Goal: Task Accomplishment & Management: Use online tool/utility

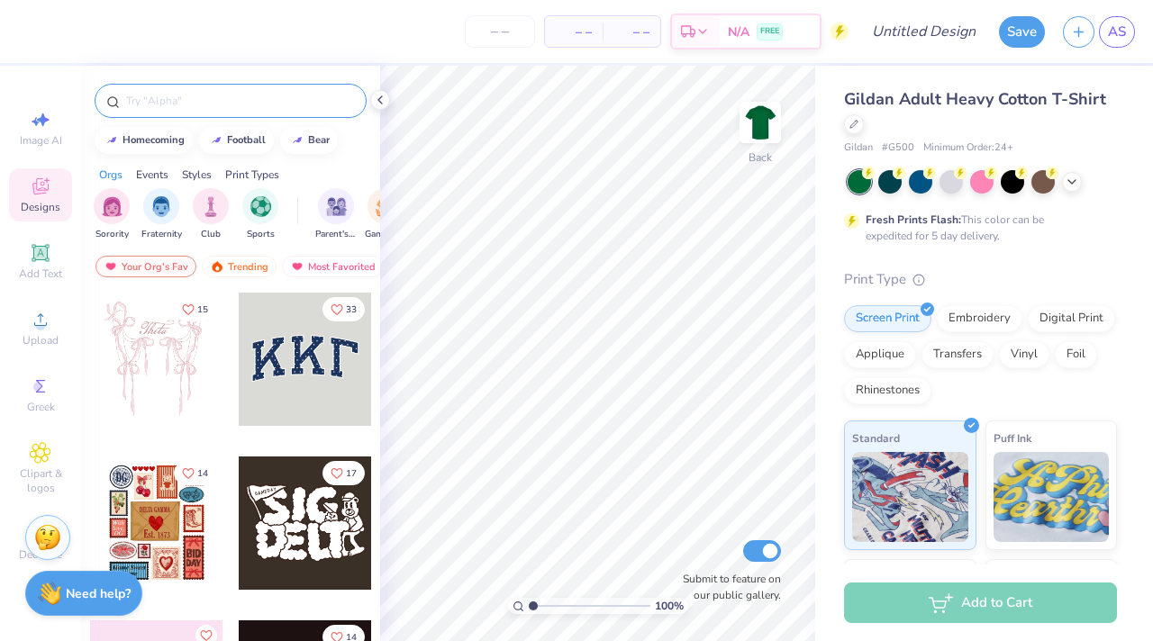
click at [168, 108] on input "text" at bounding box center [239, 101] width 231 height 18
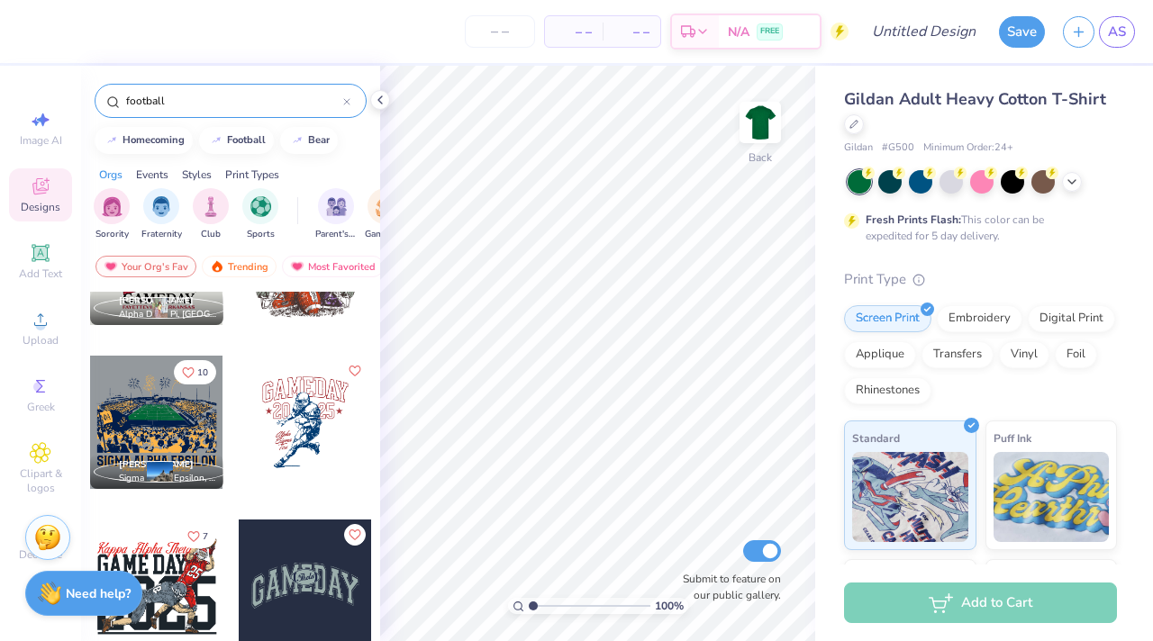
scroll to position [278, 0]
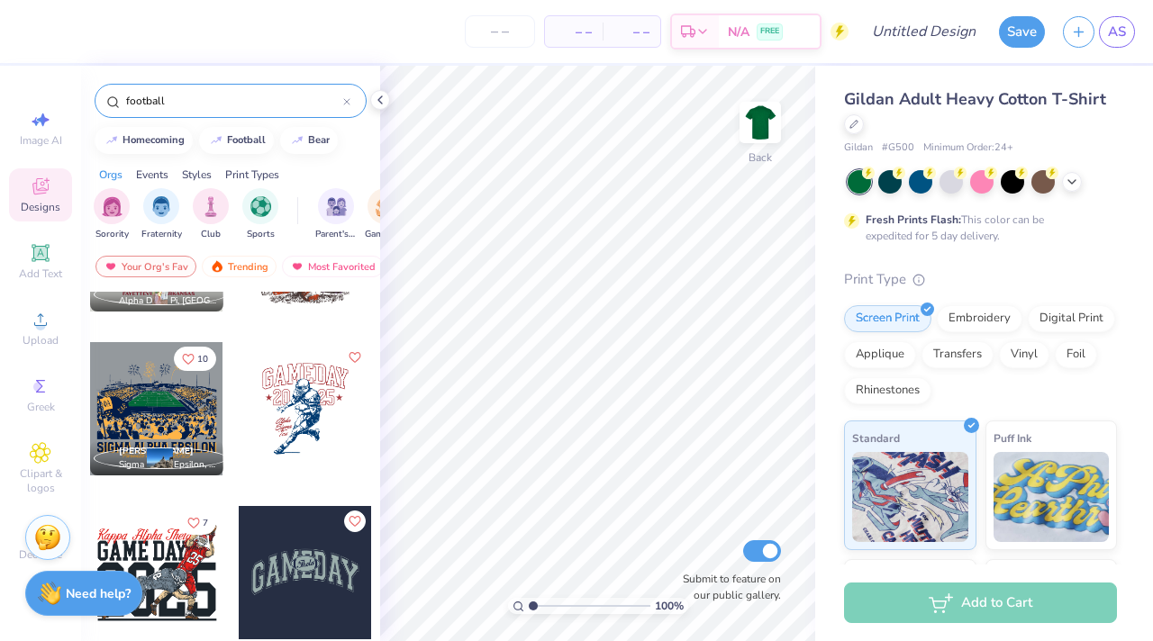
type input "football"
click at [303, 423] on div at bounding box center [305, 408] width 133 height 133
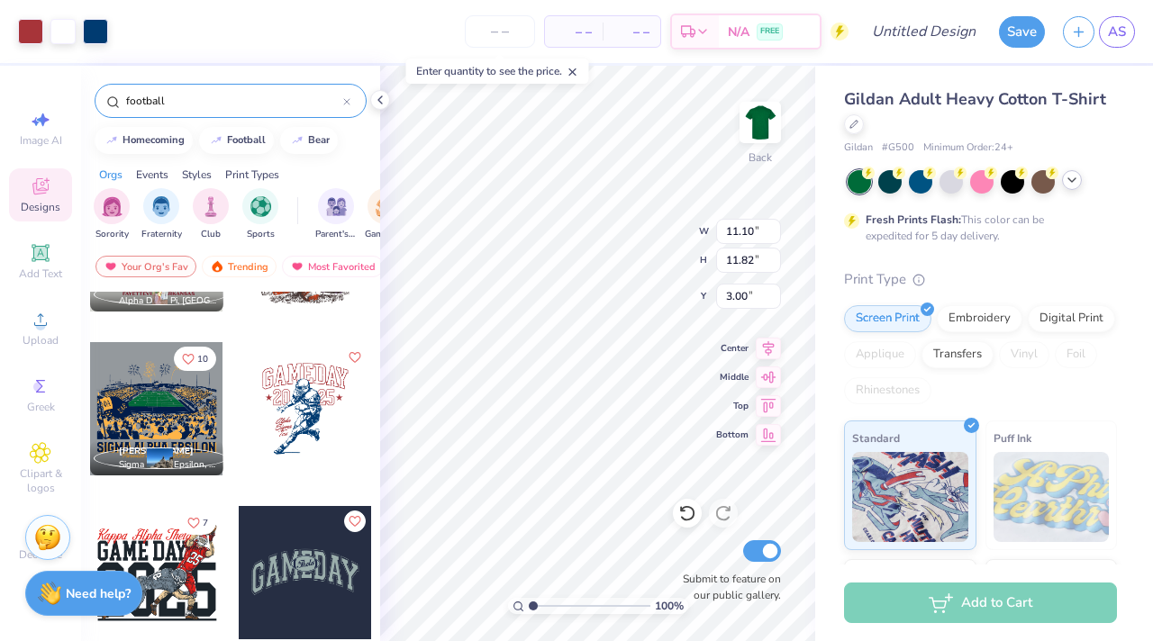
click at [1065, 185] on icon at bounding box center [1072, 180] width 14 height 14
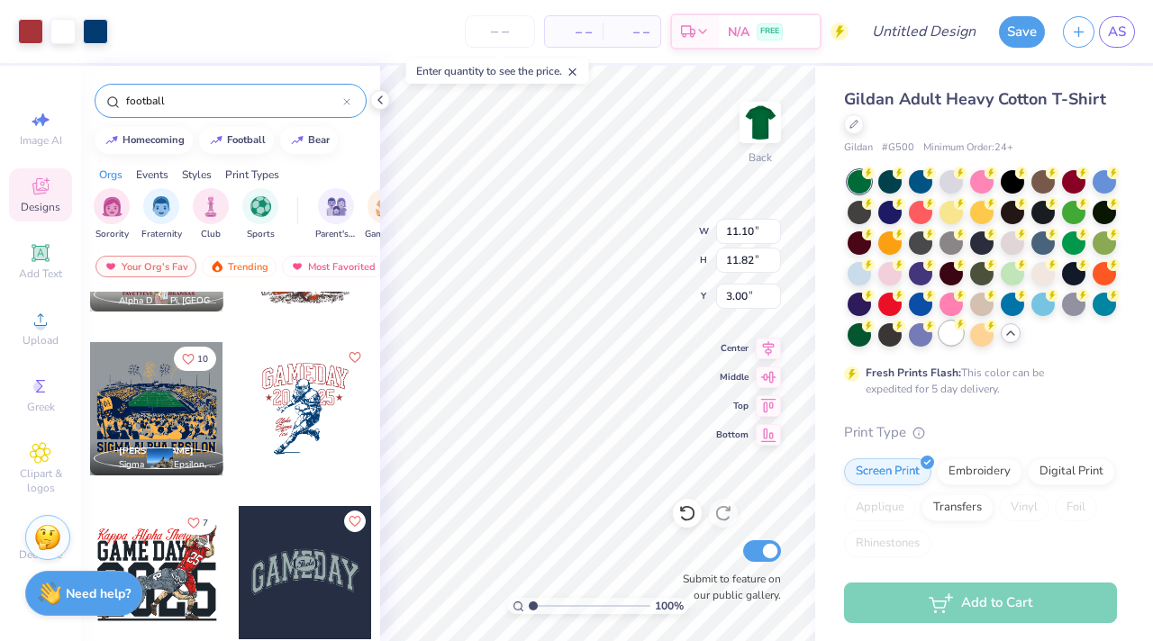
click at [956, 332] on div at bounding box center [950, 333] width 23 height 23
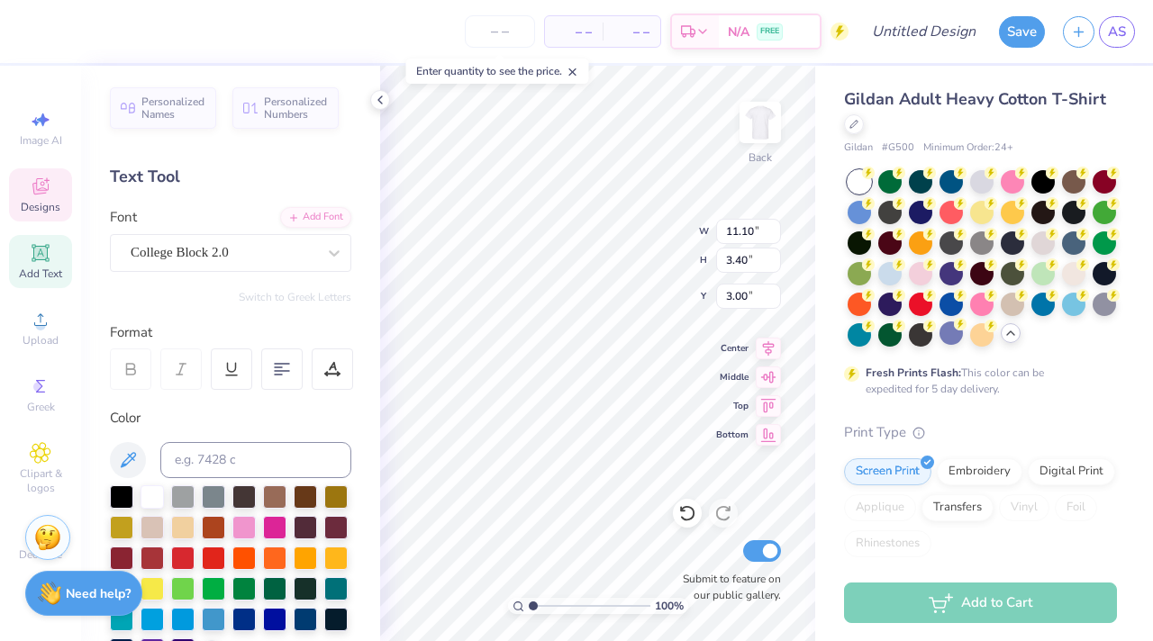
scroll to position [0, 0]
type textarea "G"
type textarea "anchor bowl"
type input "11.02"
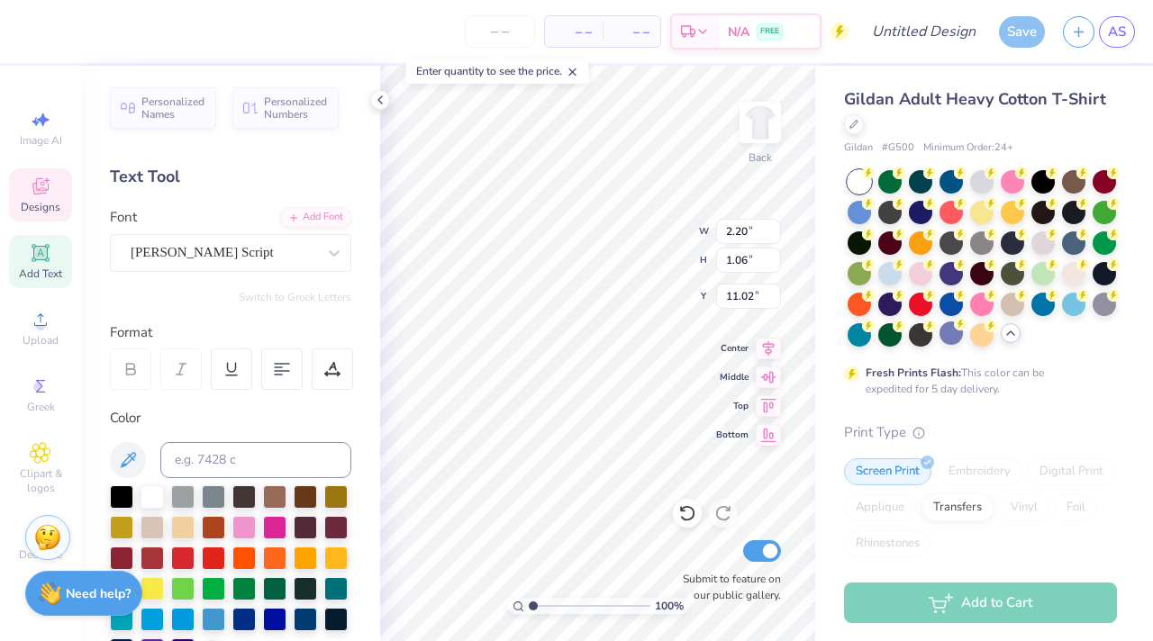
type input "1.97"
type input "1.17"
type input "9.95"
type textarea "Delta"
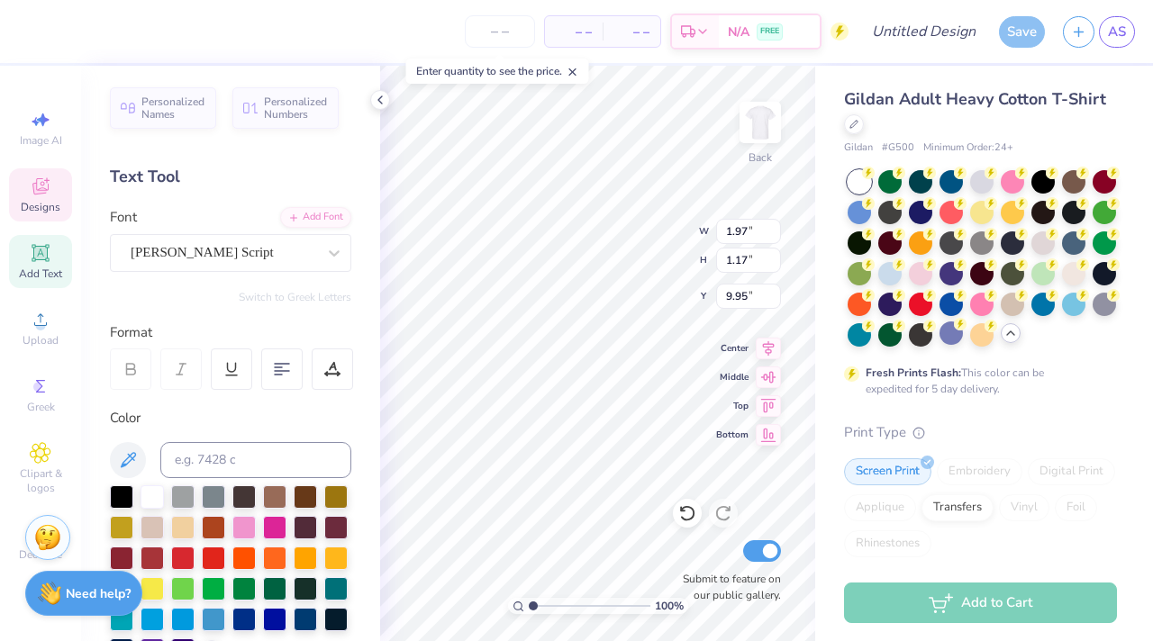
type input "2.20"
type input "1.06"
type input "11.02"
type textarea "Gamma"
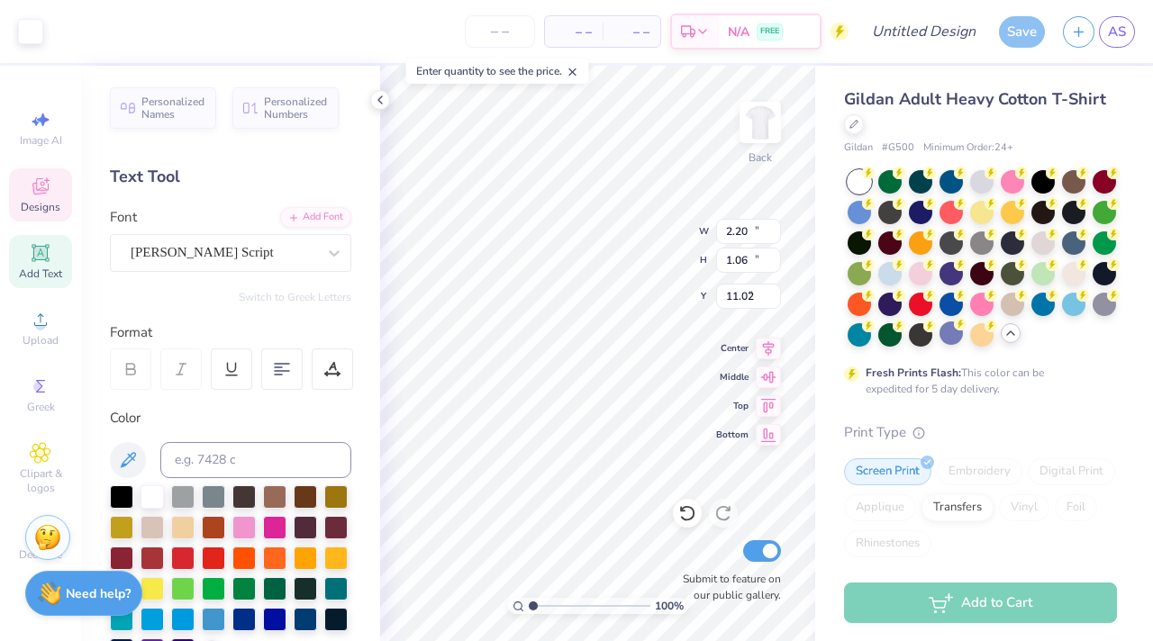
type input "10.64"
type input "11.62"
type input "3.01"
type input "1.14"
type input "0.94"
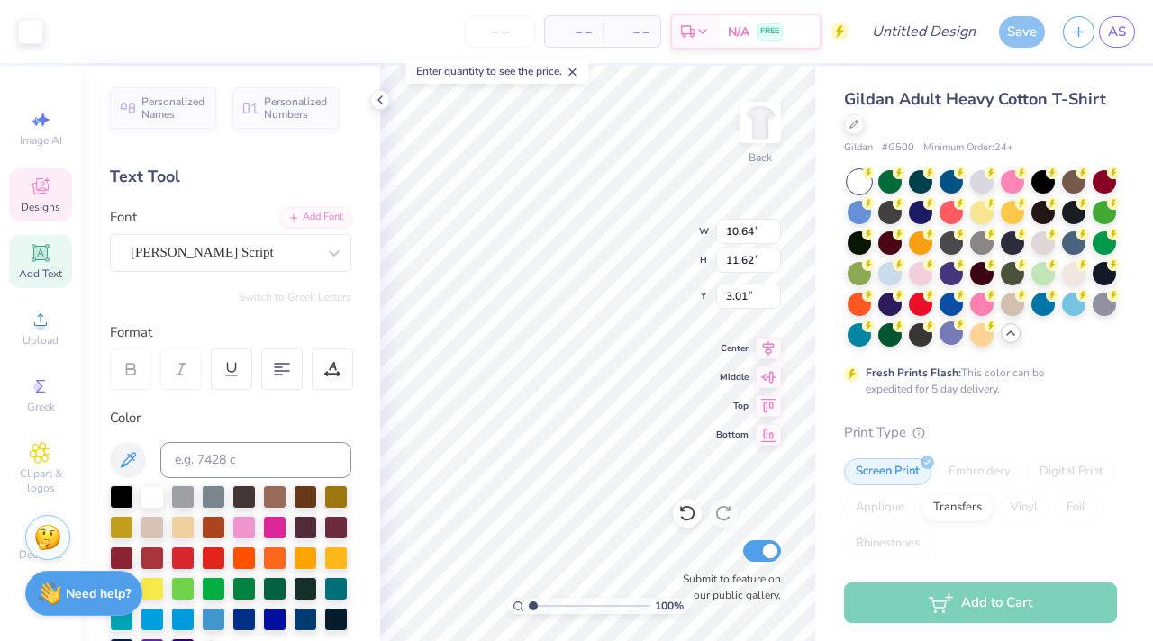
type input "11.61"
type input "5.46"
type input "4.30"
type input "10.52"
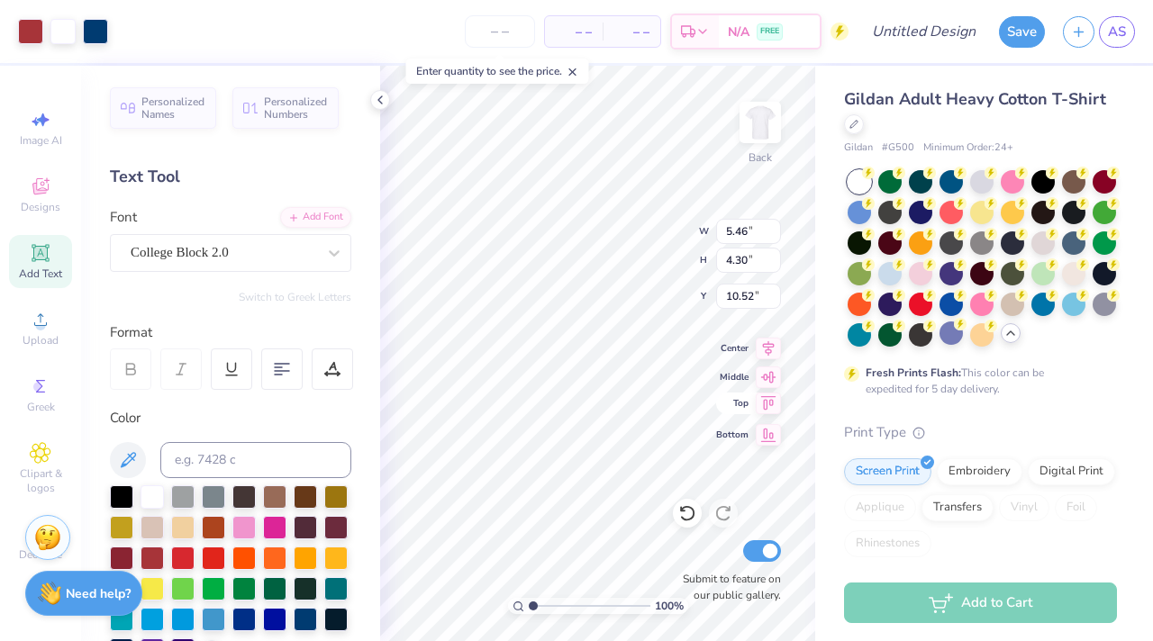
type input "3.00"
click at [766, 115] on img at bounding box center [760, 122] width 72 height 72
type input "13.72"
type input "10.80"
click at [765, 135] on img at bounding box center [760, 122] width 72 height 72
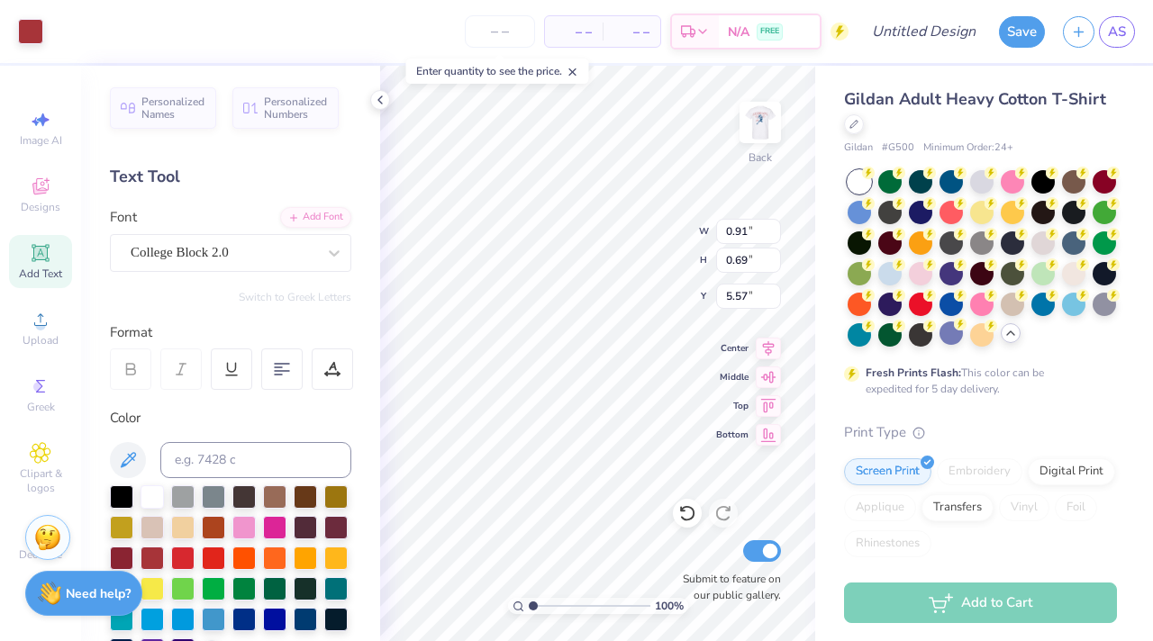
type input "3.89"
type input "2.95"
type input "3.29"
type input "4.02"
click at [503, 29] on input "number" at bounding box center [500, 31] width 70 height 32
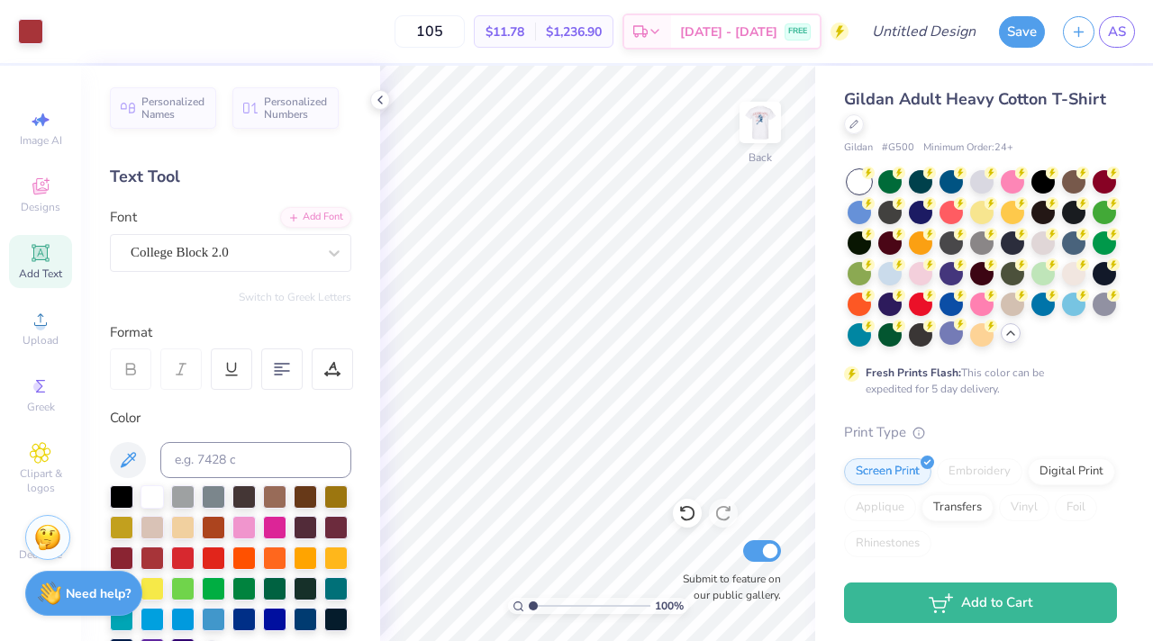
type input "105"
click at [465, 37] on input "105" at bounding box center [429, 31] width 70 height 32
click at [762, 124] on img at bounding box center [760, 122] width 72 height 72
click at [596, 33] on span "$1,236.90" at bounding box center [574, 32] width 56 height 19
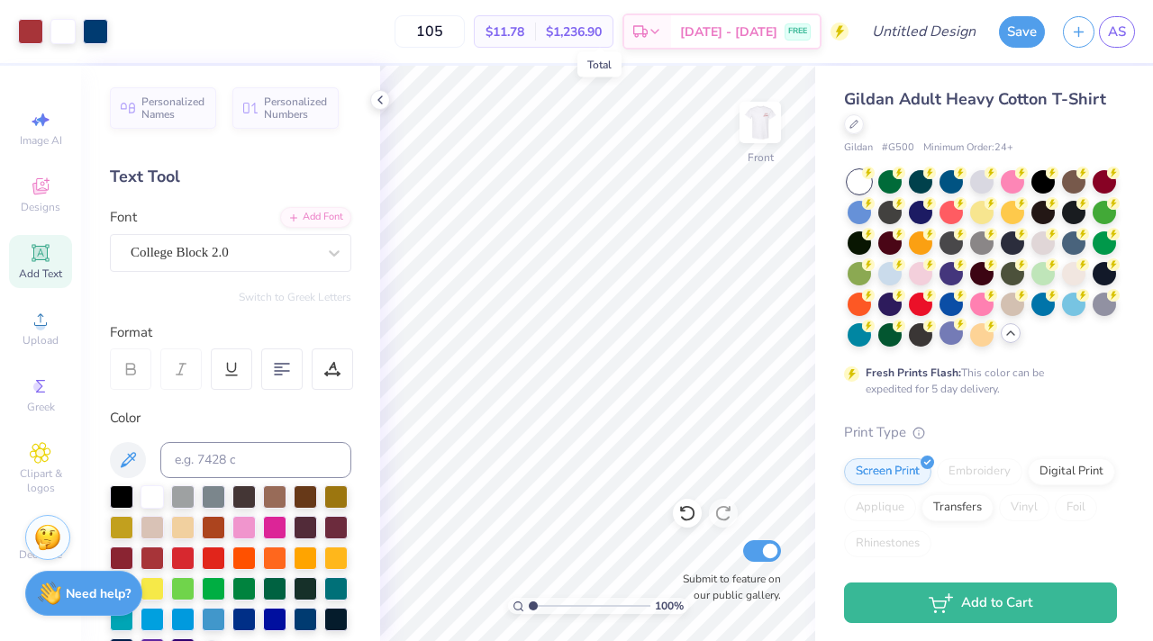
click at [572, 31] on span "$1,236.90" at bounding box center [574, 32] width 56 height 19
drag, startPoint x: 572, startPoint y: 31, endPoint x: 632, endPoint y: 31, distance: 60.3
click at [612, 31] on div "$1,236.90 Total" at bounding box center [573, 31] width 77 height 31
drag, startPoint x: 510, startPoint y: 32, endPoint x: 551, endPoint y: 32, distance: 41.4
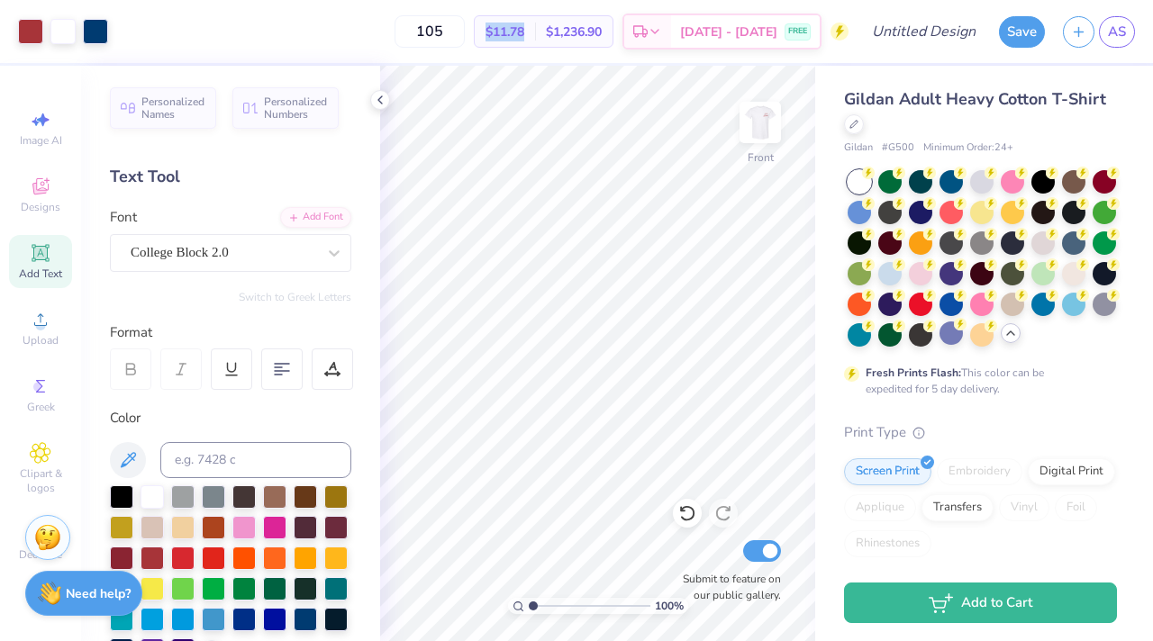
click at [535, 32] on div "$11.78 Per Item" at bounding box center [505, 31] width 60 height 31
copy span "$11.78"
click at [748, 134] on img at bounding box center [760, 122] width 72 height 72
click at [764, 149] on img at bounding box center [760, 122] width 72 height 72
click at [381, 105] on icon at bounding box center [380, 100] width 14 height 14
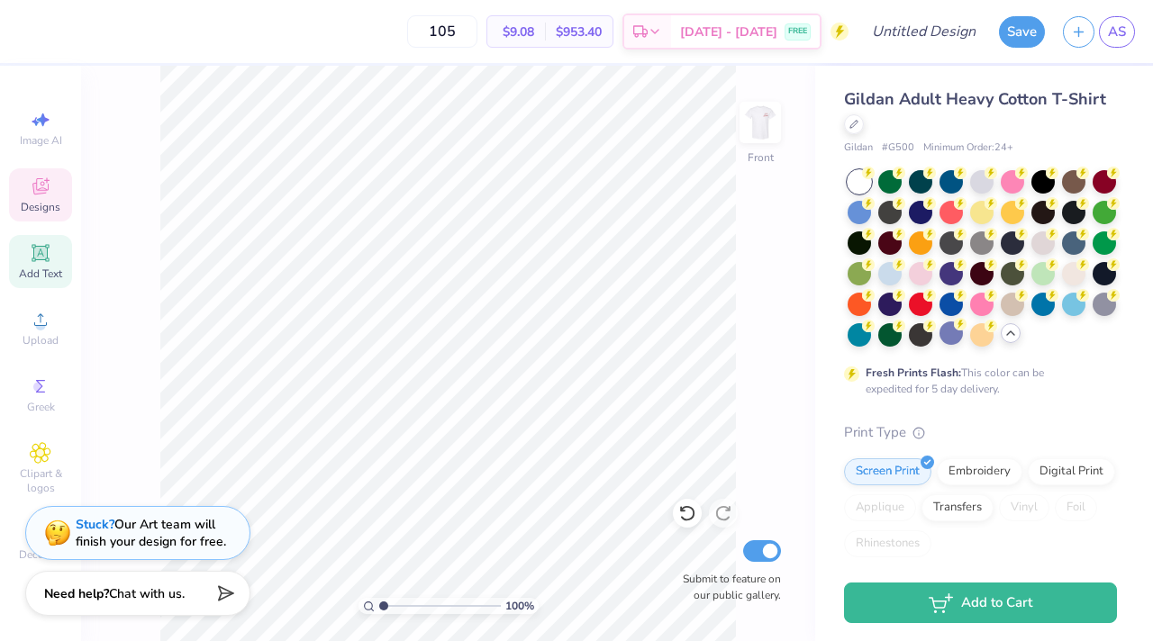
click at [46, 204] on span "Designs" at bounding box center [41, 207] width 40 height 14
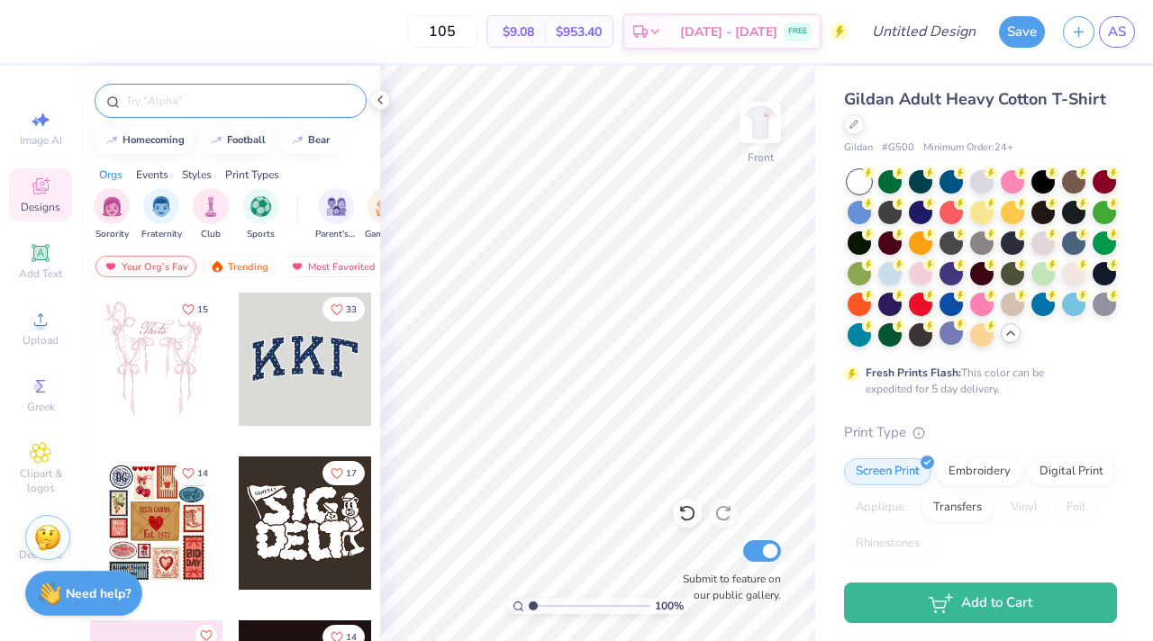
click at [212, 104] on input "text" at bounding box center [239, 101] width 231 height 18
type input "football"
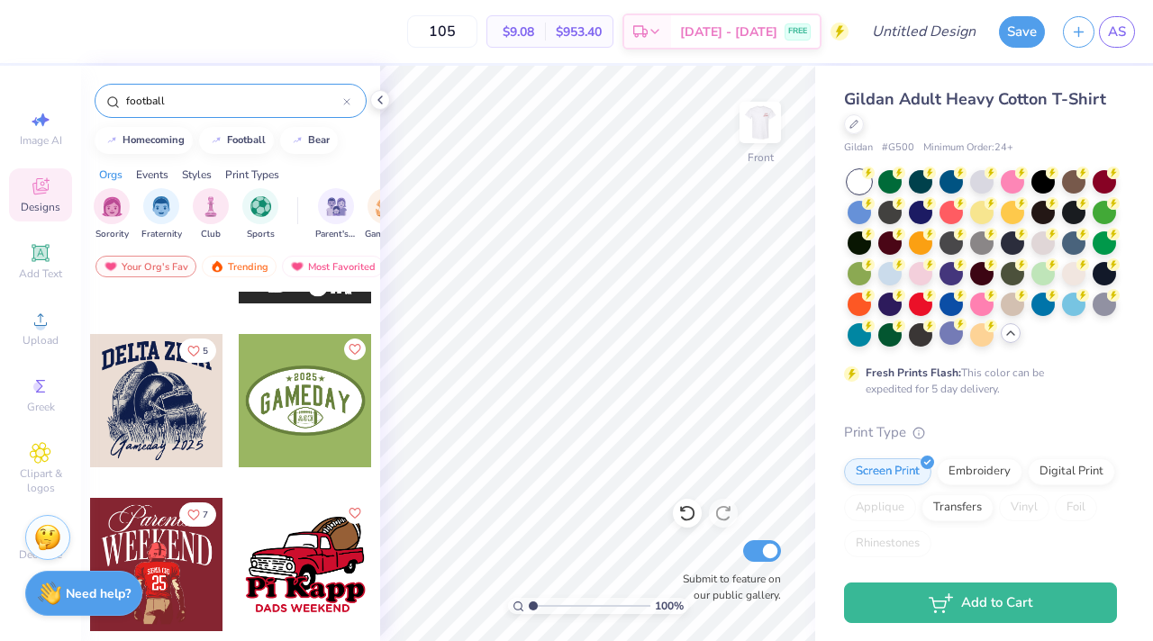
scroll to position [2421, 0]
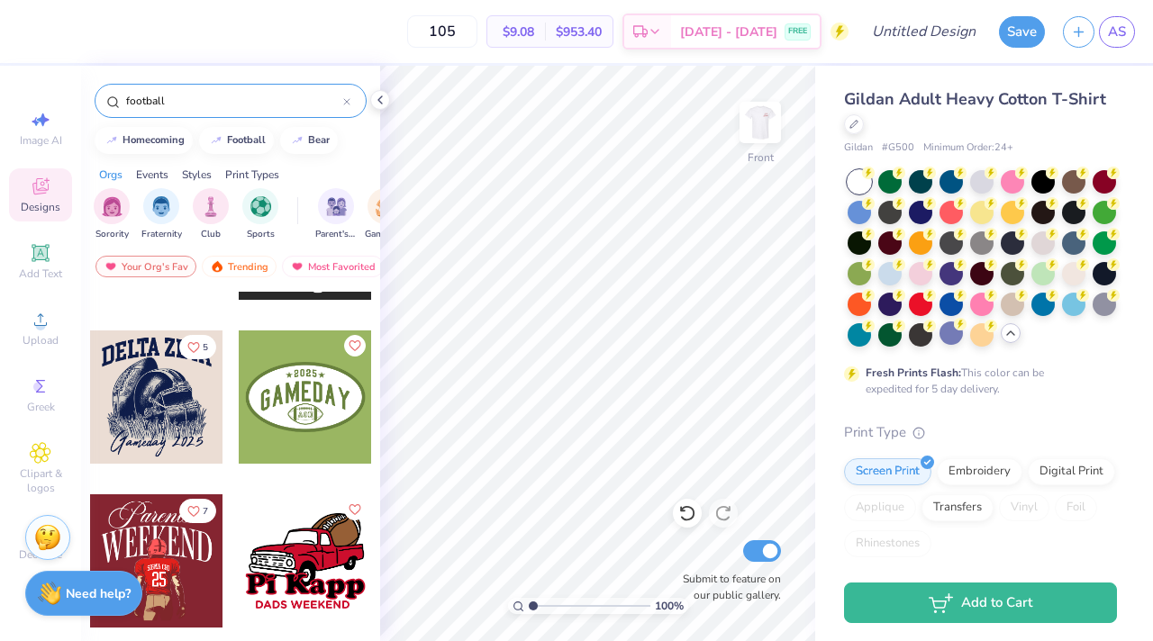
click at [147, 418] on div at bounding box center [156, 397] width 133 height 133
drag, startPoint x: 508, startPoint y: 34, endPoint x: 557, endPoint y: 34, distance: 48.6
click at [535, 34] on div "$11.37 Per Item" at bounding box center [505, 31] width 60 height 31
copy span "$11.37"
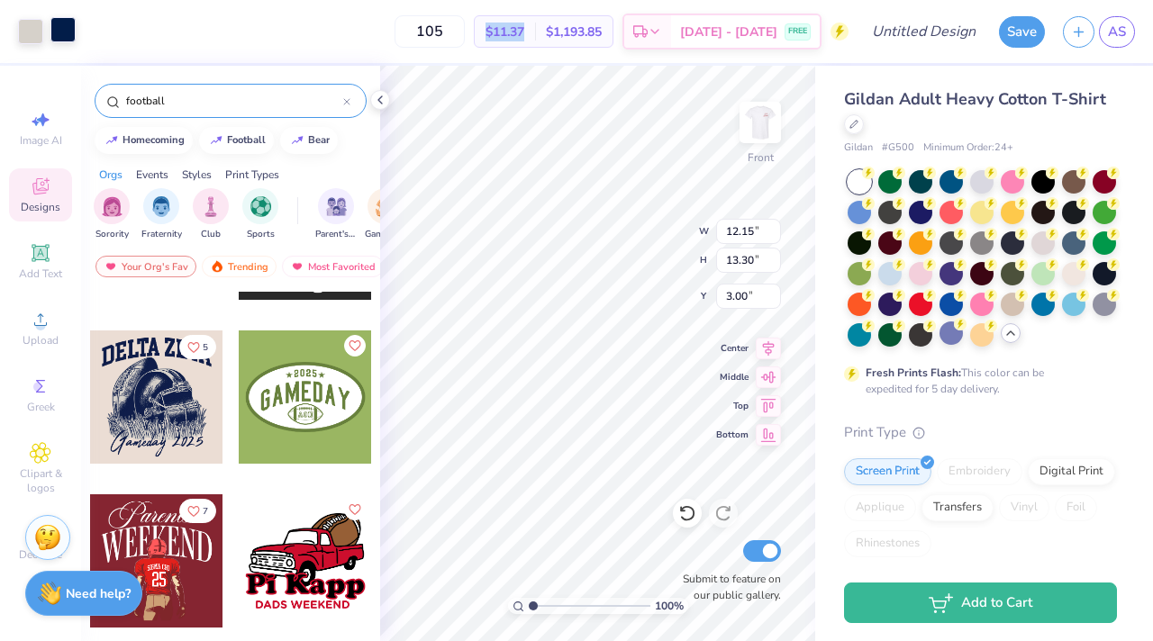
click at [59, 38] on div at bounding box center [62, 29] width 25 height 25
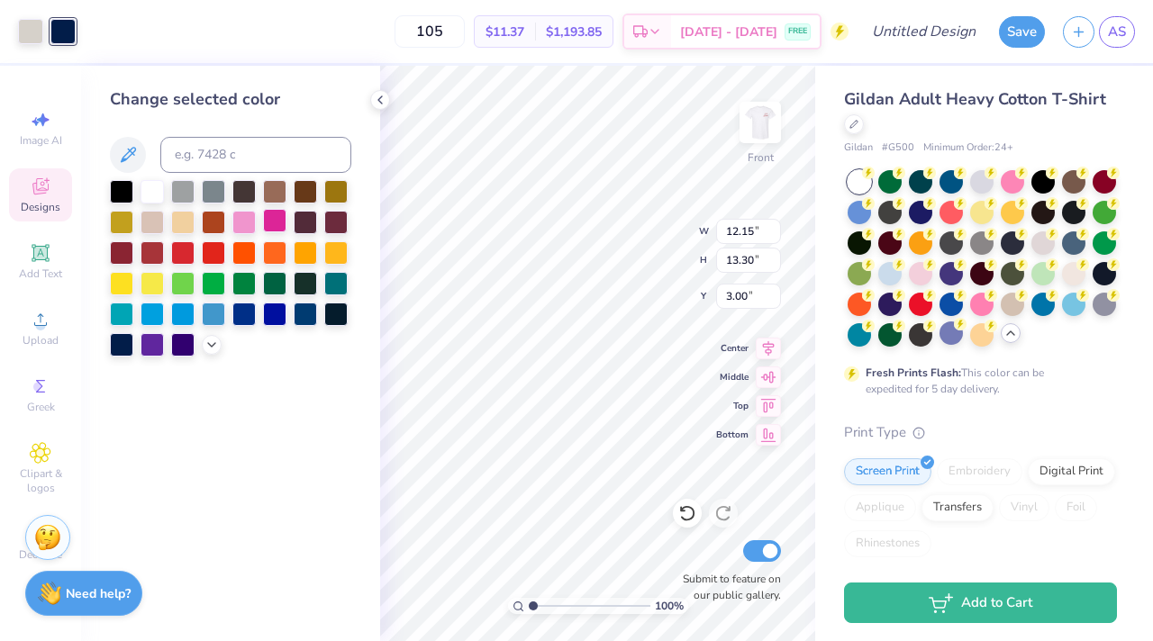
click at [279, 225] on div at bounding box center [274, 220] width 23 height 23
click at [276, 218] on div at bounding box center [274, 220] width 23 height 23
click at [243, 288] on div at bounding box center [243, 281] width 23 height 23
click at [32, 31] on div at bounding box center [30, 29] width 25 height 25
click at [213, 191] on div at bounding box center [213, 189] width 23 height 23
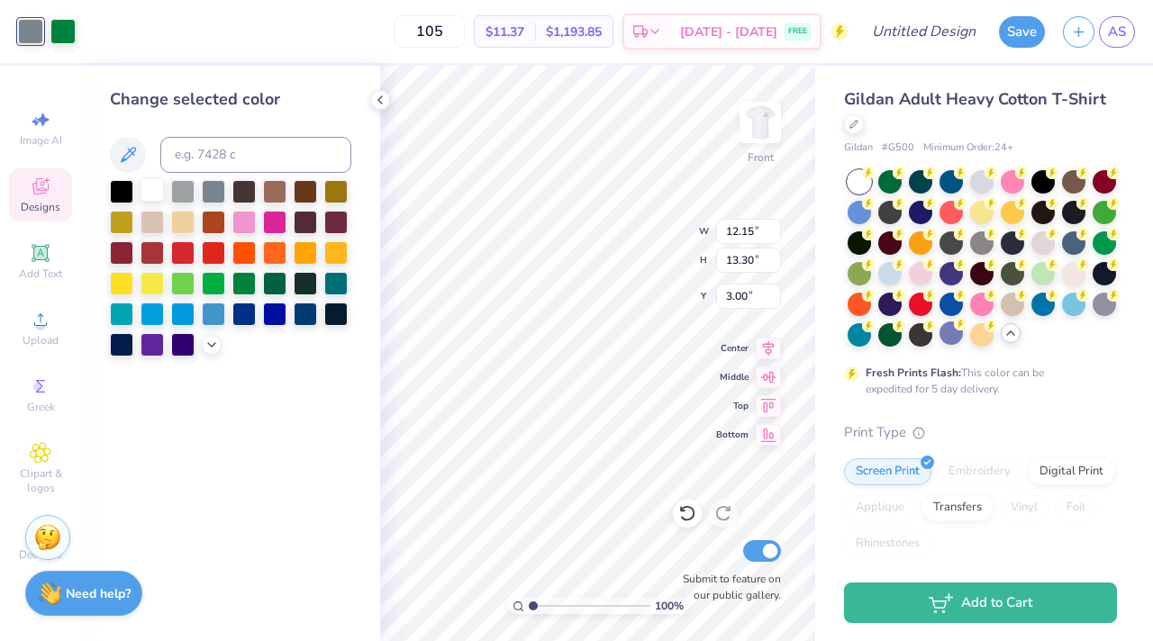
click at [150, 191] on div at bounding box center [152, 189] width 23 height 23
click at [61, 29] on div at bounding box center [62, 29] width 25 height 25
click at [182, 251] on div at bounding box center [182, 251] width 23 height 23
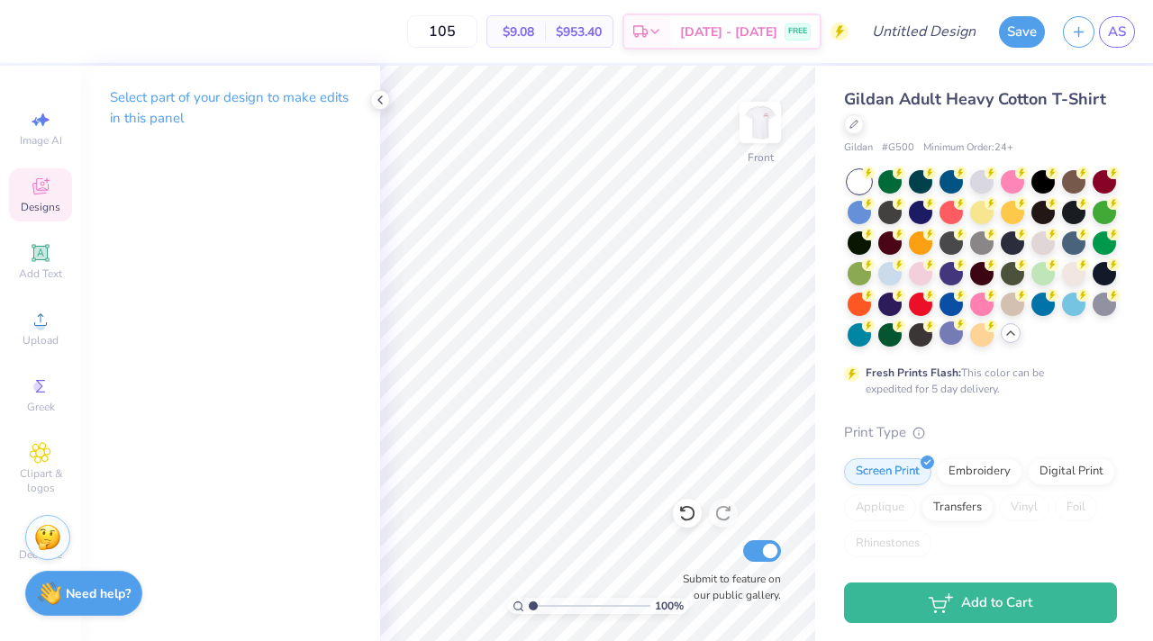
click at [36, 201] on span "Designs" at bounding box center [41, 207] width 40 height 14
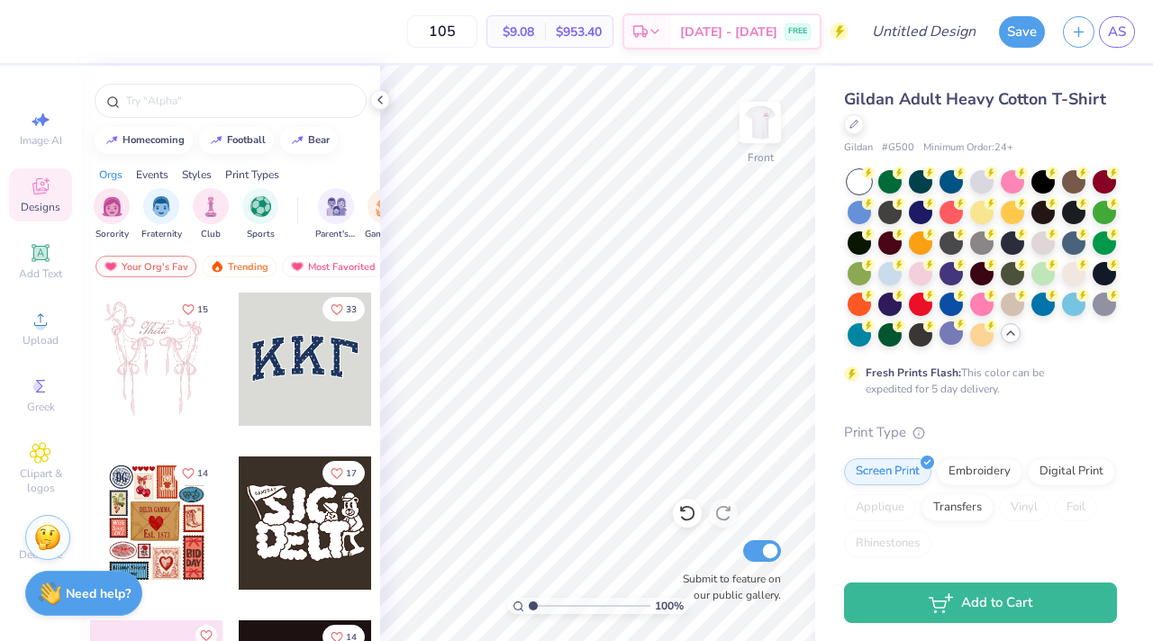
scroll to position [233, 0]
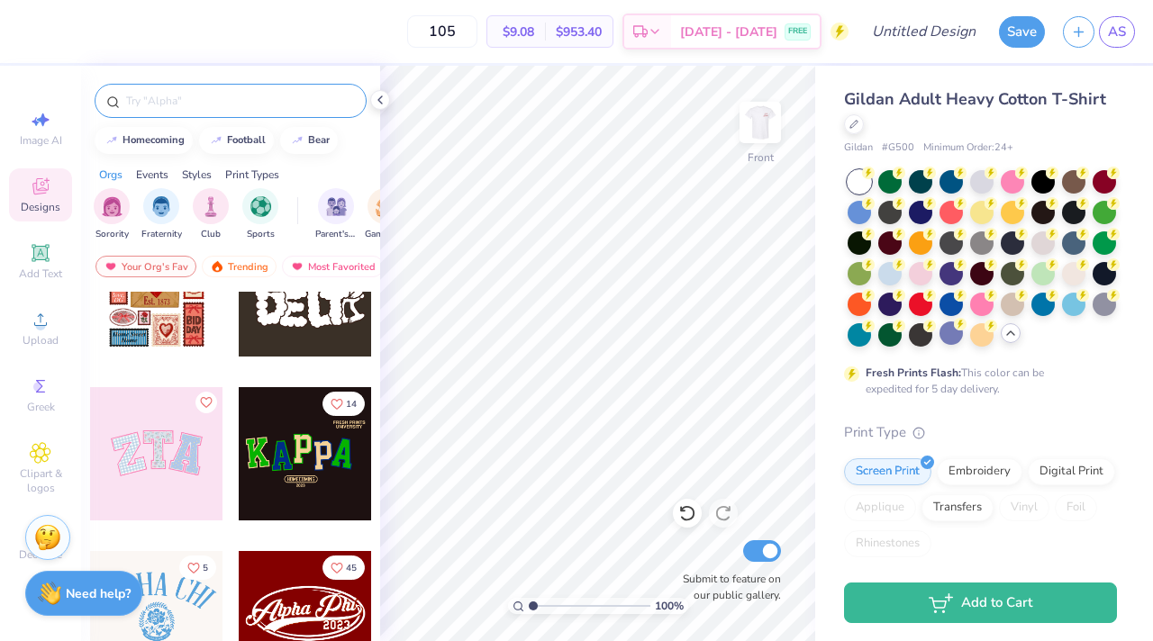
click at [172, 94] on input "text" at bounding box center [239, 101] width 231 height 18
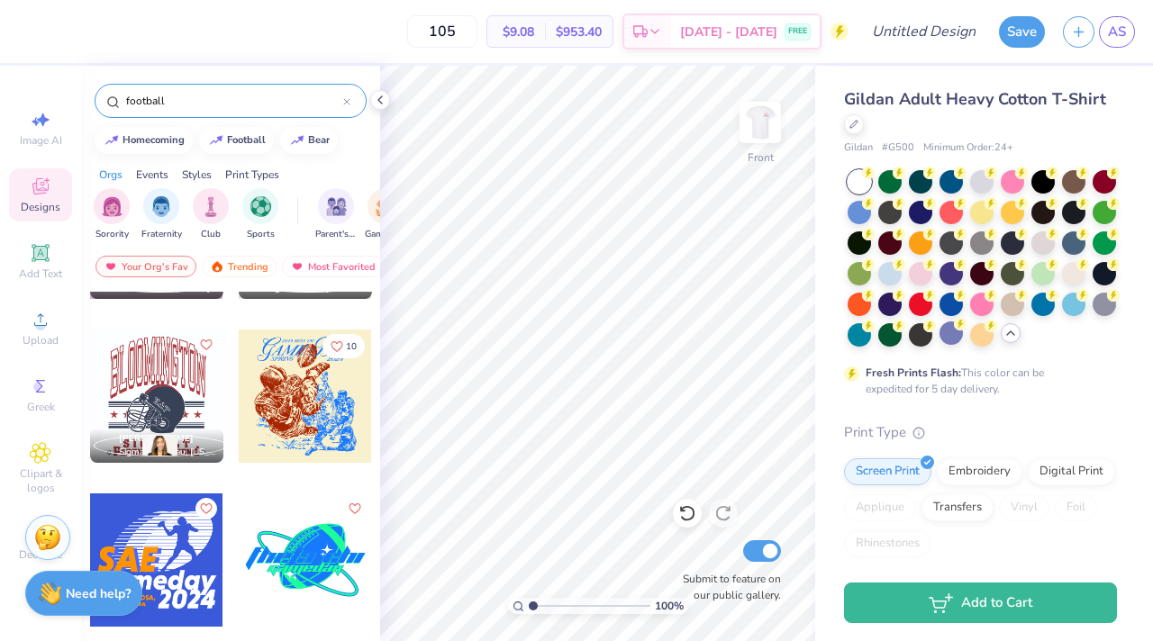
scroll to position [3413, 0]
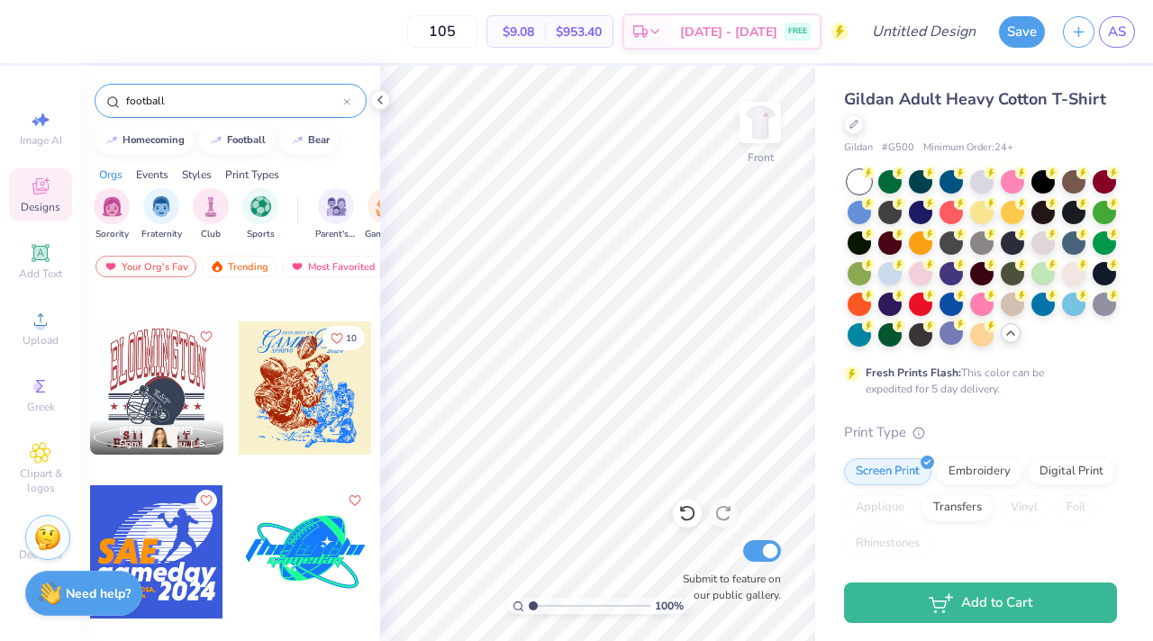
type input "football"
click at [310, 406] on div at bounding box center [305, 388] width 133 height 133
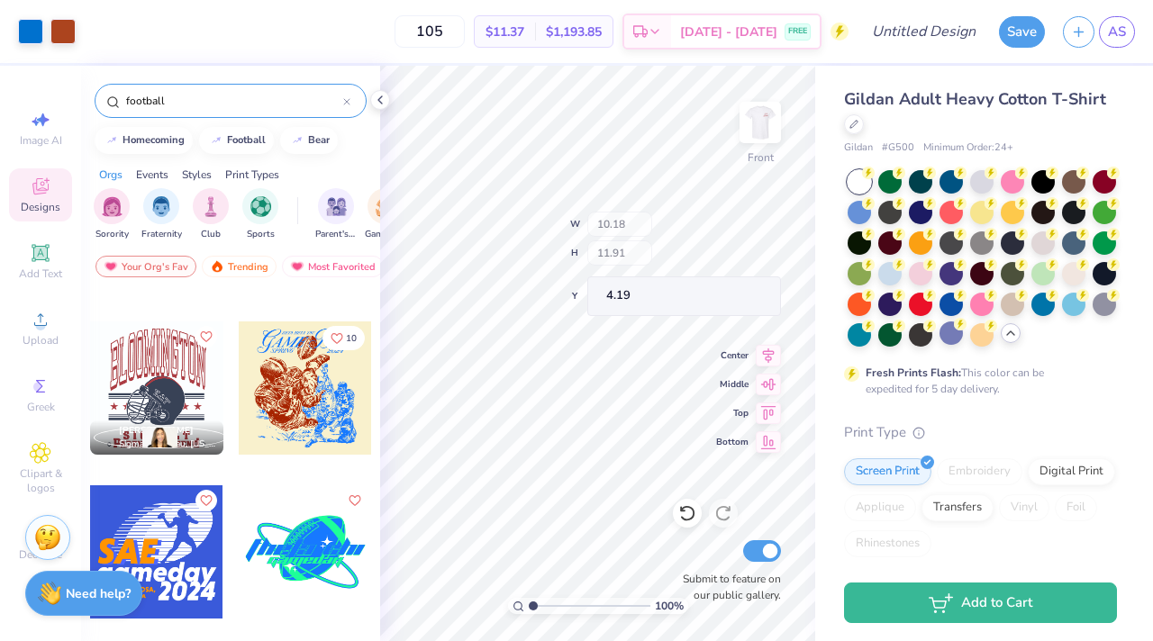
type input "4.19"
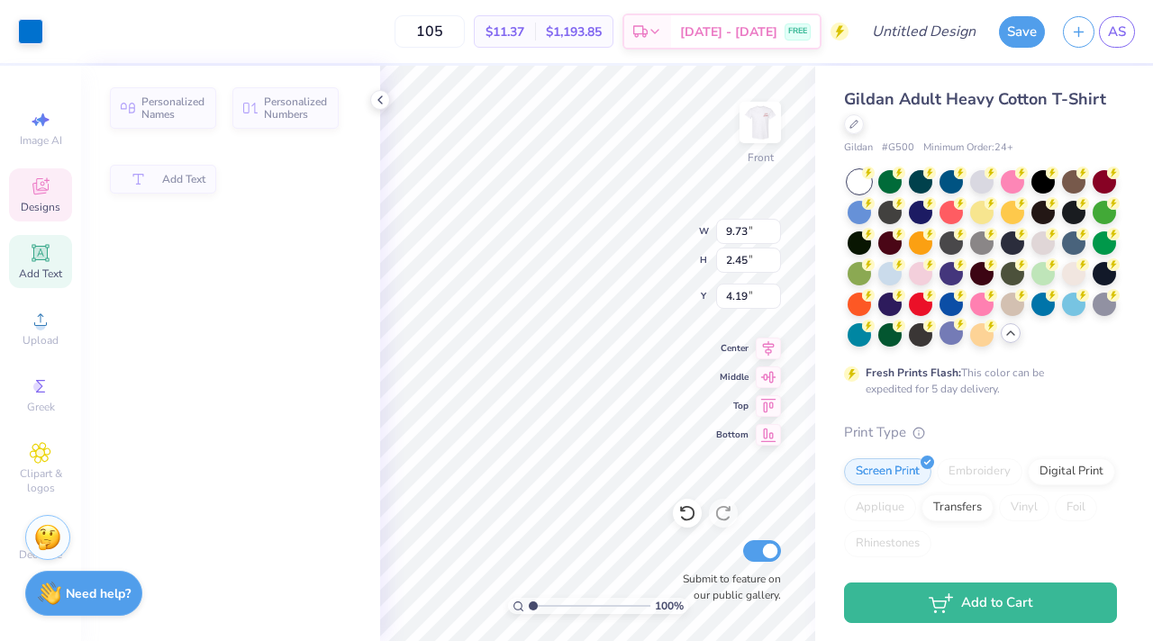
type input "9.73"
type input "2.45"
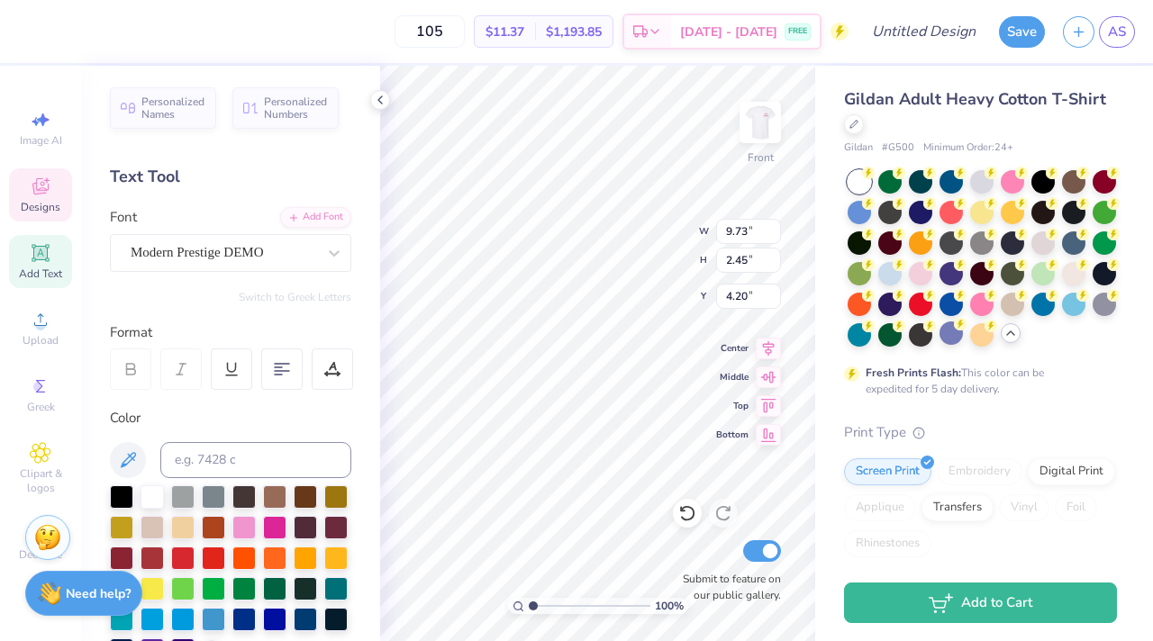
type input "4.20"
type textarea "Anchor Bowl"
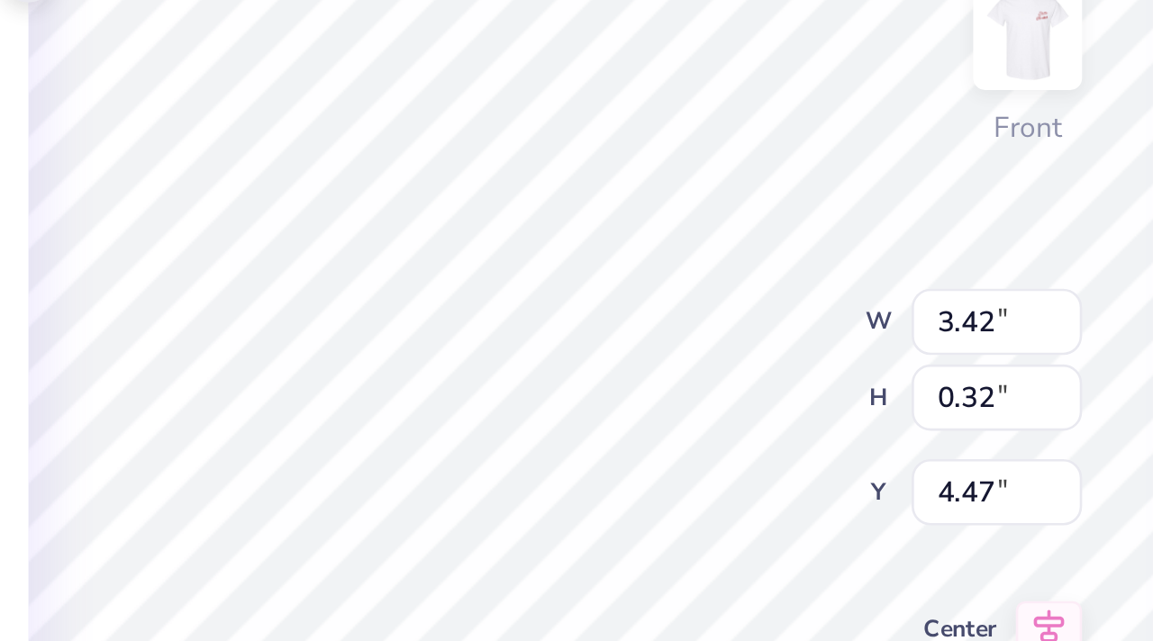
scroll to position [0, 0]
type textarea "Delta Gamma"
type input "2.42"
type input "0.45"
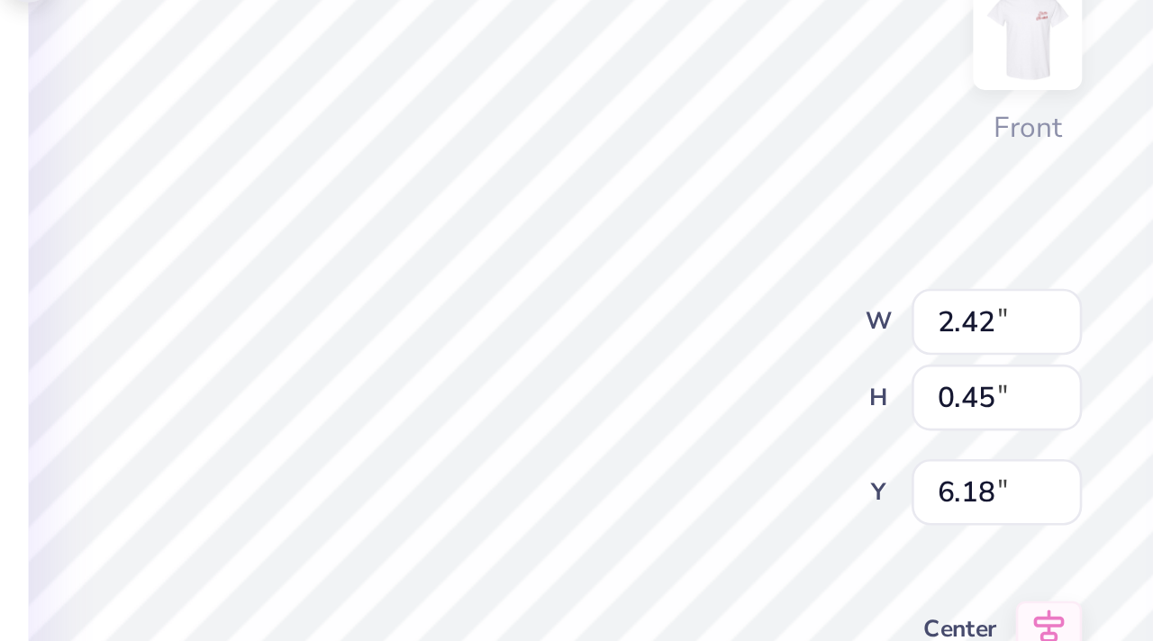
type input "6.18"
type input "1.80"
type input "0.44"
type input "6.21"
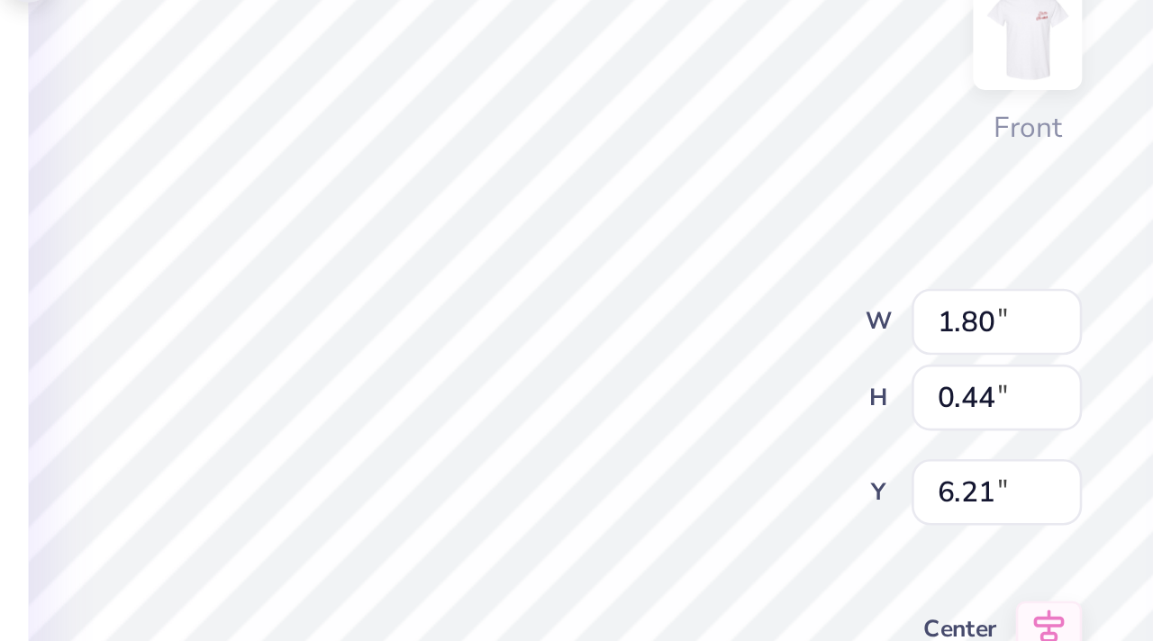
type textarea "2025"
type input "2.42"
type input "0.45"
type input "6.20"
type textarea "Fall"
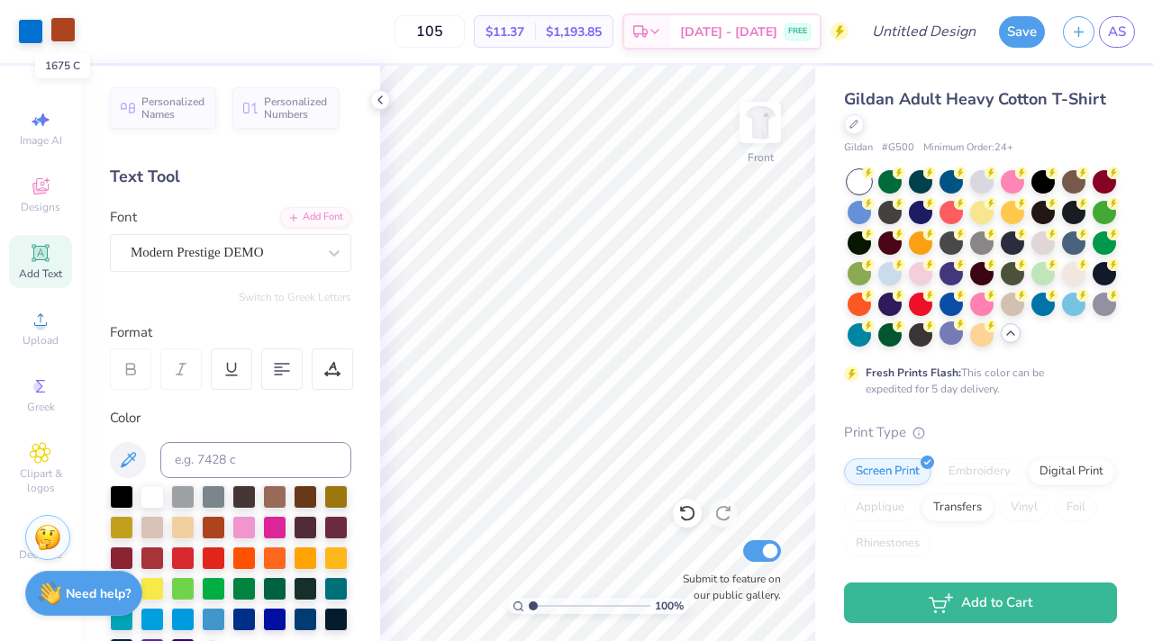
click at [71, 28] on div at bounding box center [62, 29] width 25 height 25
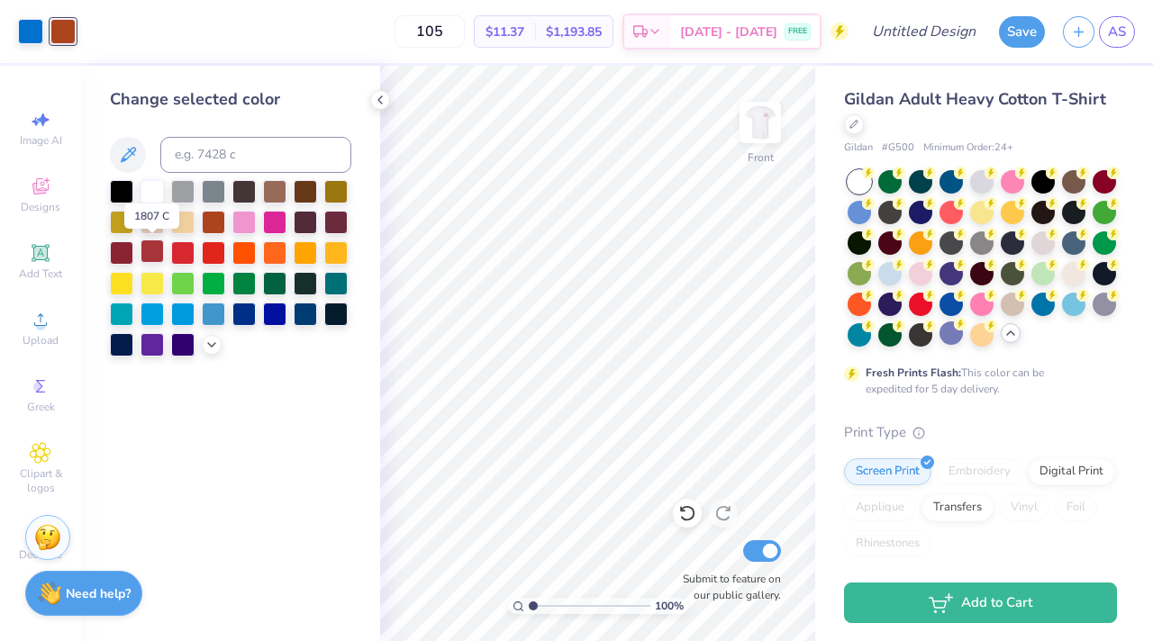
click at [155, 251] on div at bounding box center [152, 251] width 23 height 23
click at [32, 36] on div at bounding box center [30, 29] width 25 height 25
click at [283, 217] on div at bounding box center [274, 220] width 23 height 23
click at [245, 314] on div at bounding box center [243, 312] width 23 height 23
click at [210, 310] on div at bounding box center [213, 312] width 23 height 23
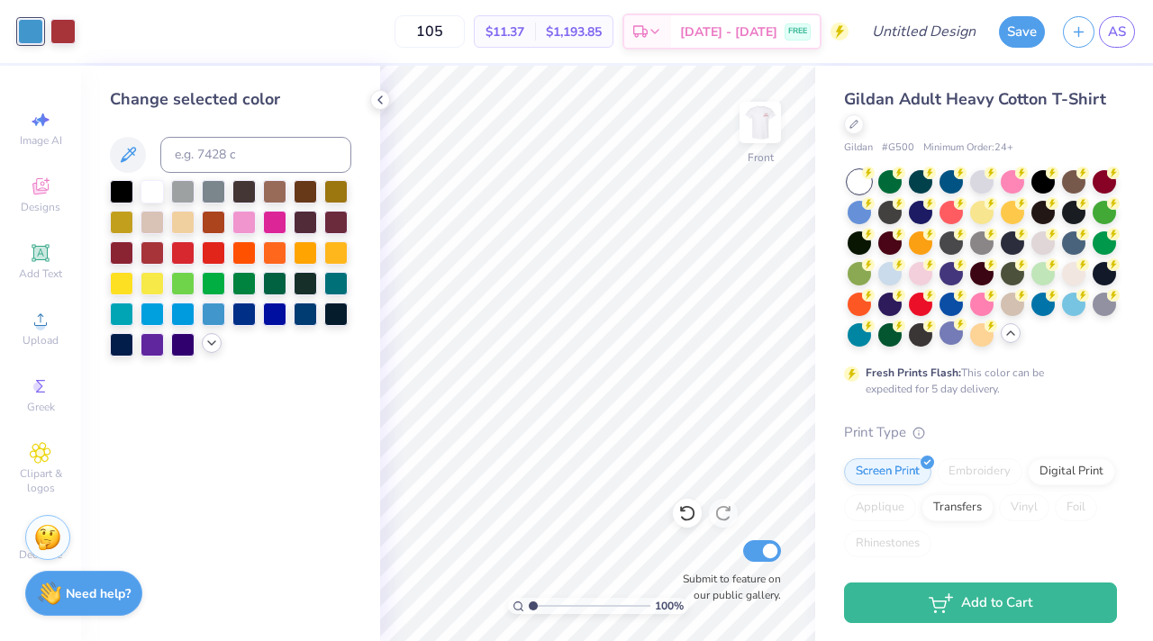
click at [208, 336] on icon at bounding box center [211, 343] width 14 height 14
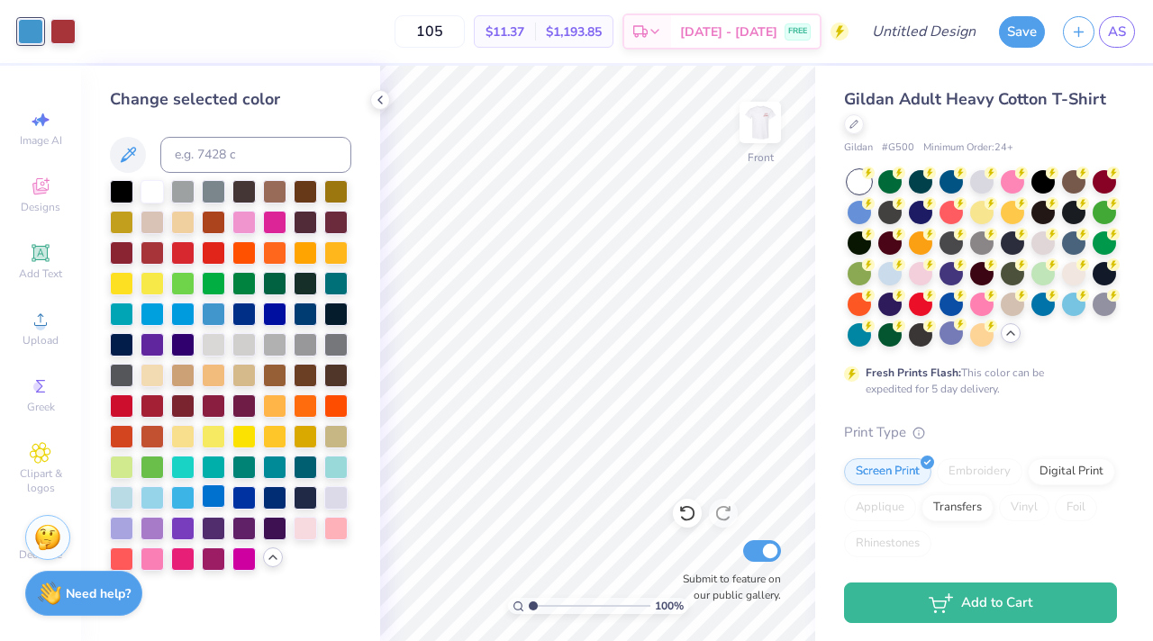
click at [213, 496] on div at bounding box center [213, 496] width 23 height 23
click at [241, 496] on div at bounding box center [243, 496] width 23 height 23
click at [271, 500] on div at bounding box center [274, 496] width 23 height 23
click at [66, 34] on div at bounding box center [62, 29] width 25 height 25
click at [213, 560] on div at bounding box center [213, 557] width 23 height 23
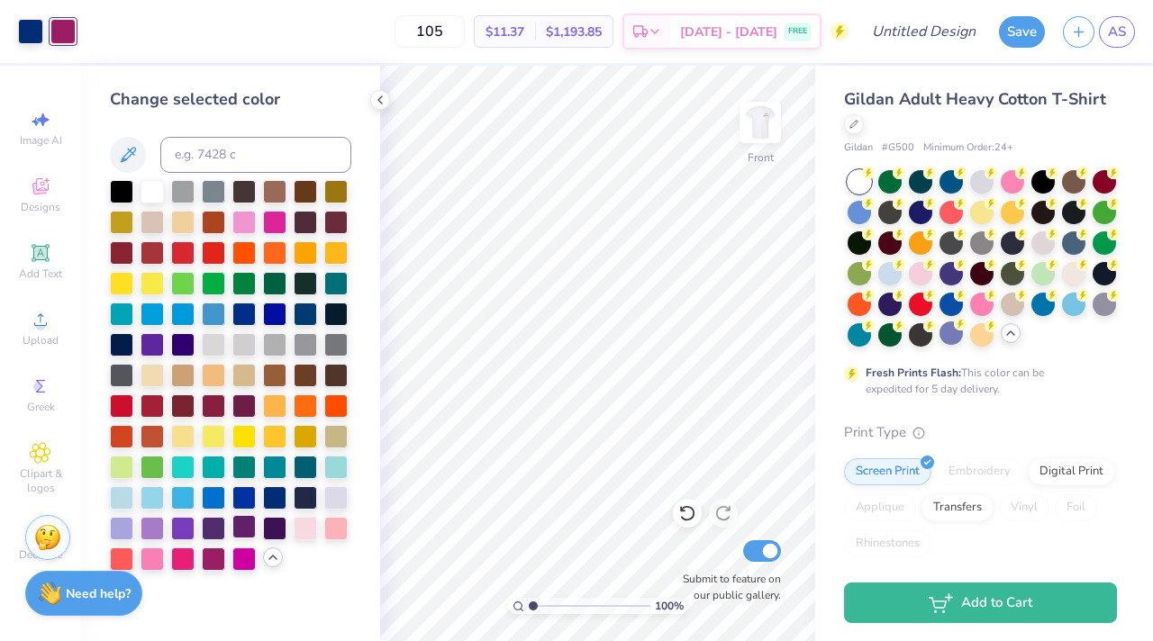
click at [245, 533] on div at bounding box center [243, 526] width 23 height 23
click at [162, 252] on div at bounding box center [152, 251] width 23 height 23
click at [125, 249] on div at bounding box center [121, 251] width 23 height 23
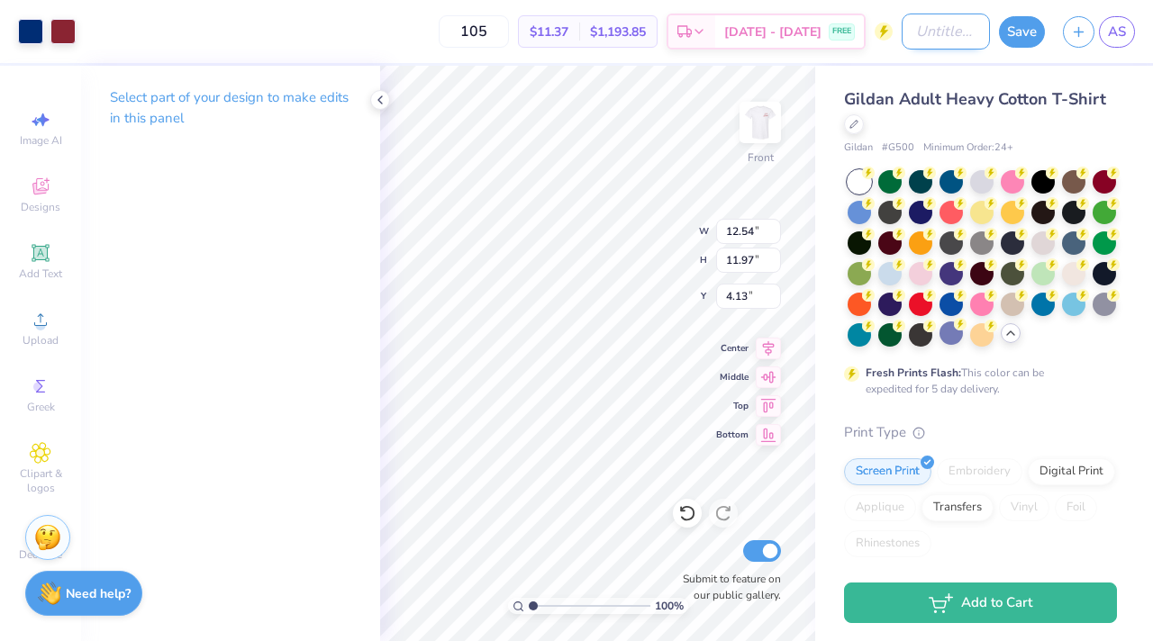
click at [920, 32] on input "Design Title" at bounding box center [946, 32] width 88 height 36
type input "Bowl tshirt"
click at [1027, 37] on button "Save" at bounding box center [1022, 30] width 46 height 32
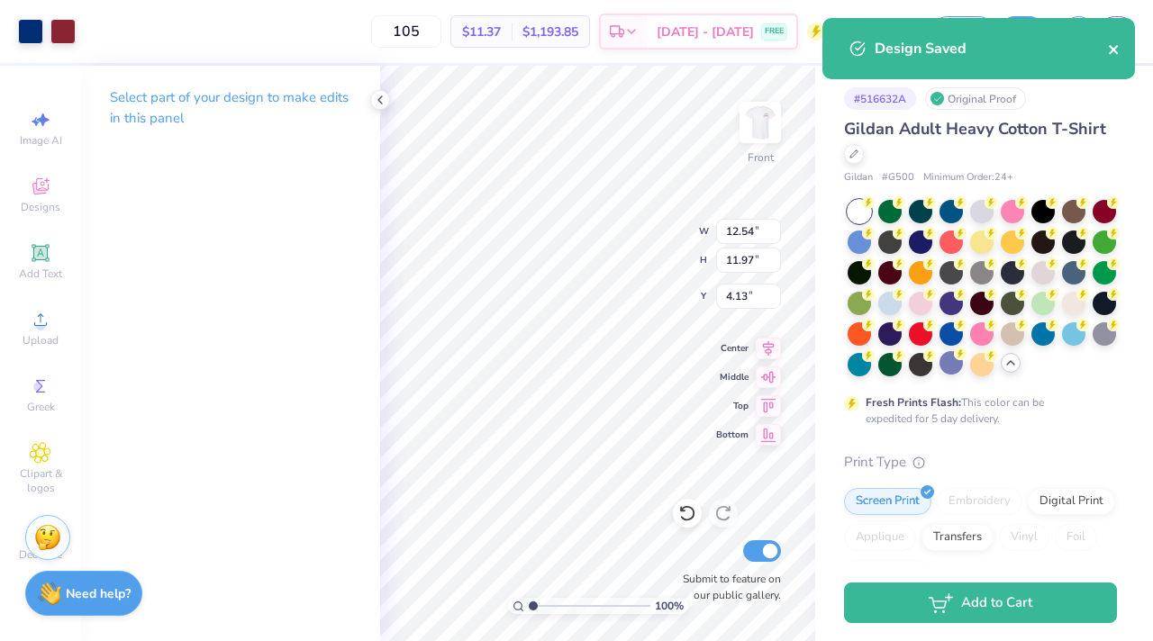
click at [1111, 52] on icon "close" at bounding box center [1114, 49] width 13 height 14
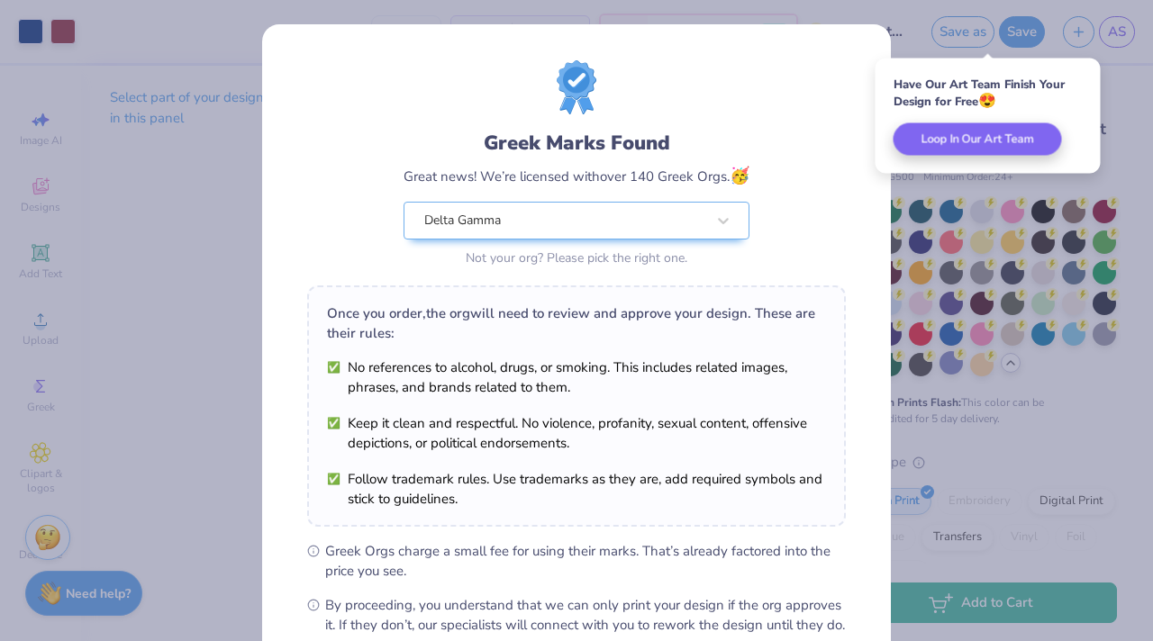
scroll to position [202, 0]
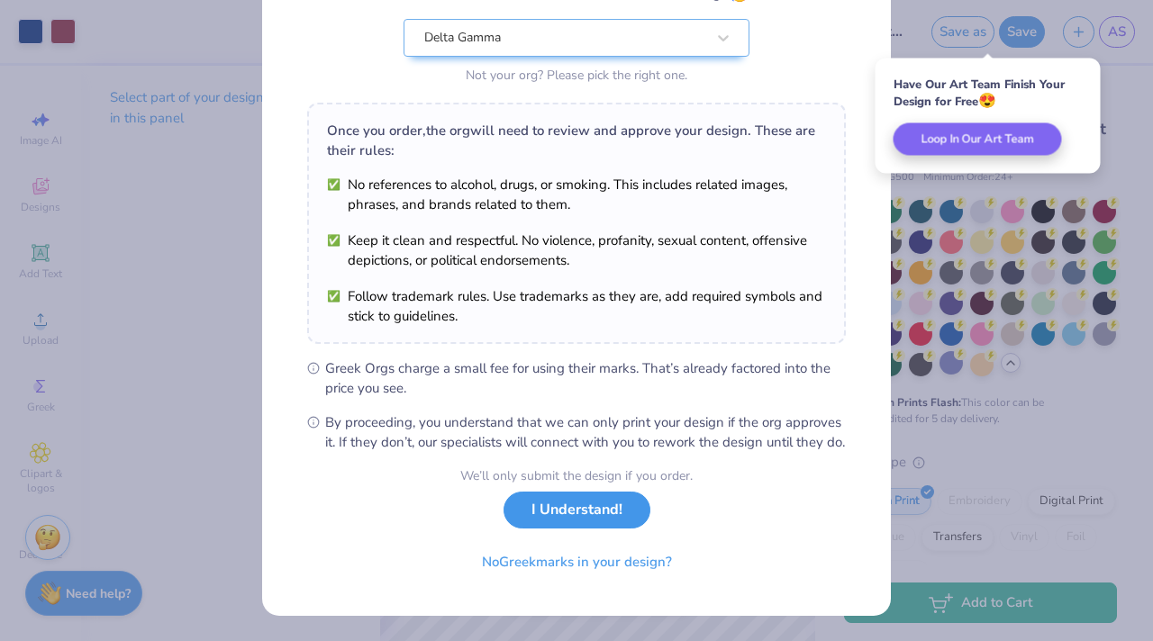
click at [567, 522] on button "I Understand!" at bounding box center [576, 510] width 147 height 37
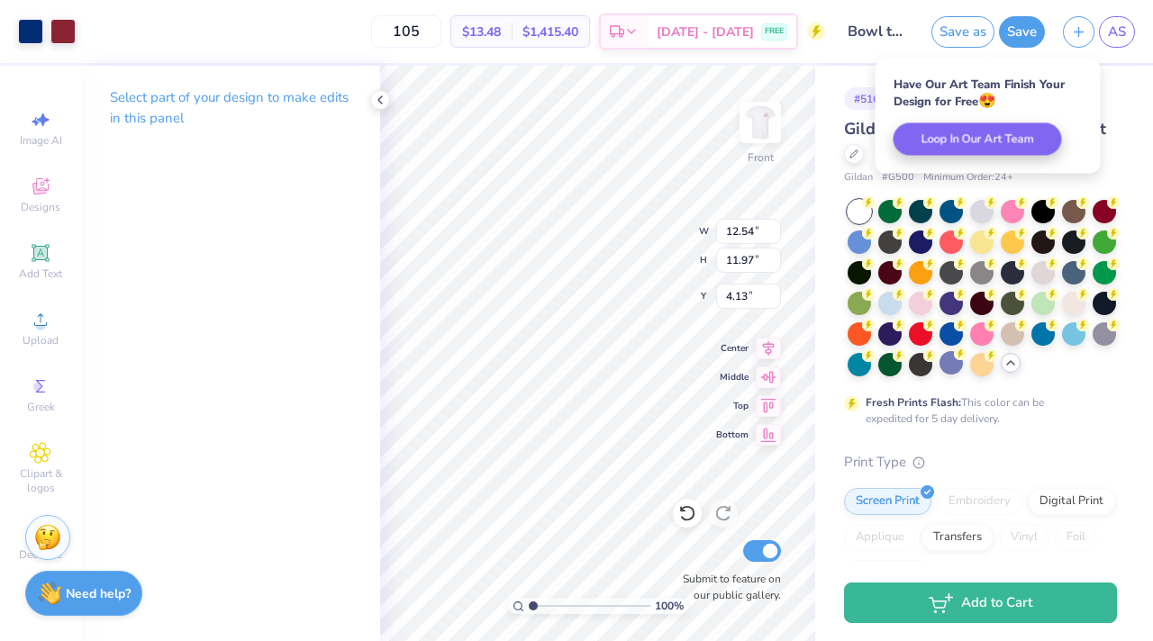
scroll to position [0, 0]
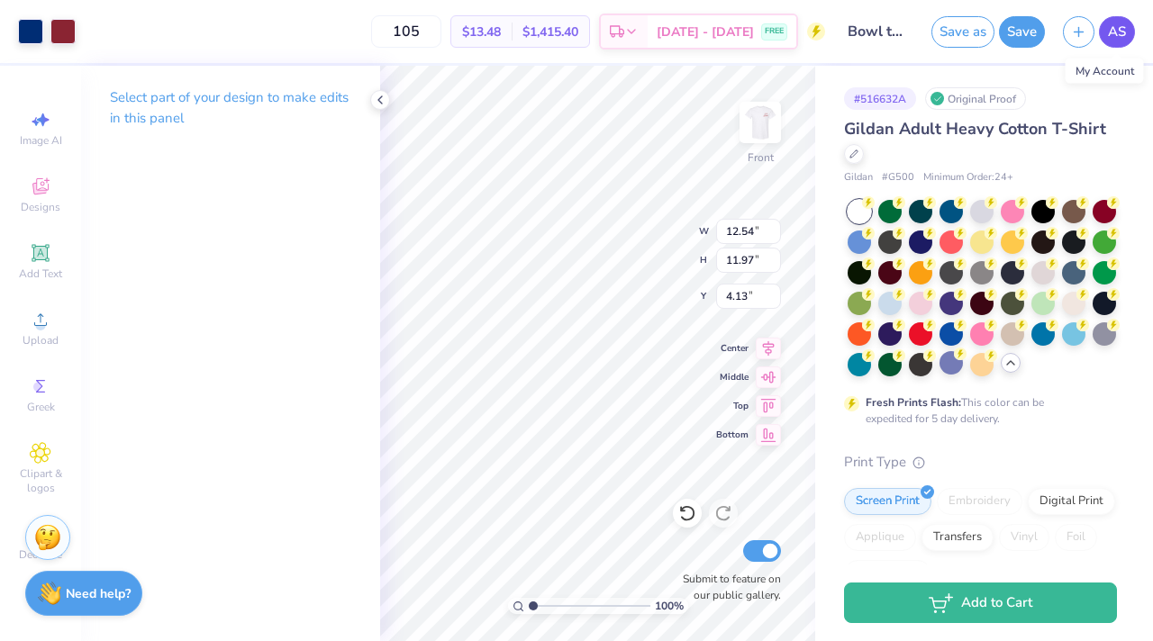
click at [1117, 38] on span "AS" at bounding box center [1117, 32] width 18 height 21
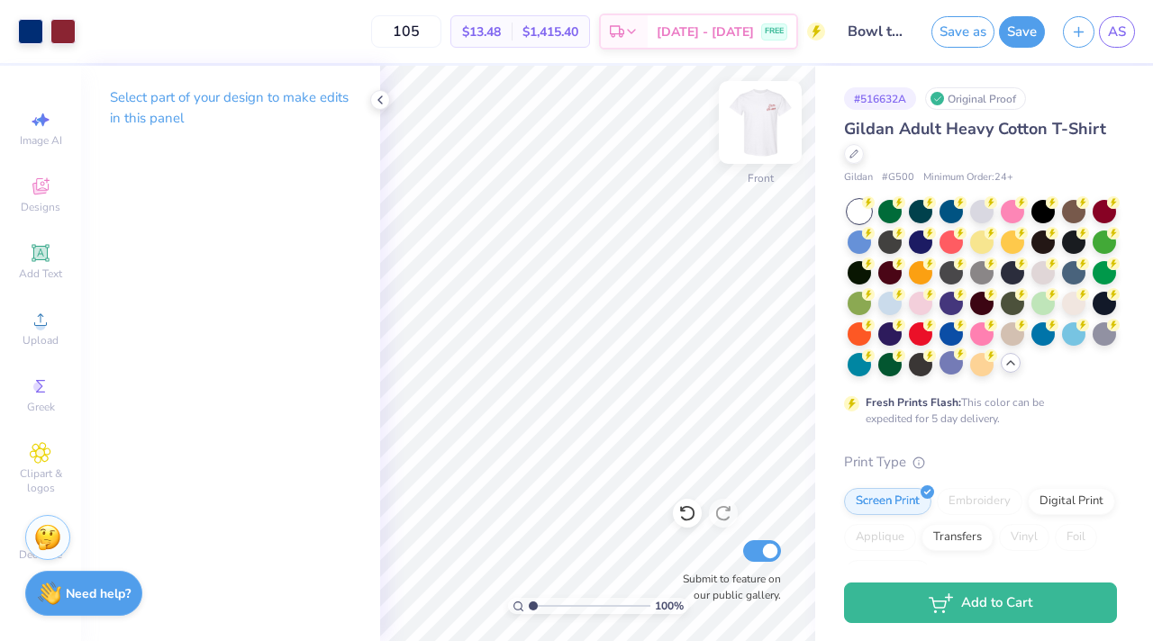
click at [753, 126] on img at bounding box center [760, 122] width 72 height 72
click at [436, 38] on input "105" at bounding box center [406, 31] width 70 height 32
click at [426, 25] on input "105" at bounding box center [406, 31] width 70 height 32
click at [441, 31] on input "115" at bounding box center [406, 31] width 70 height 32
type input "116"
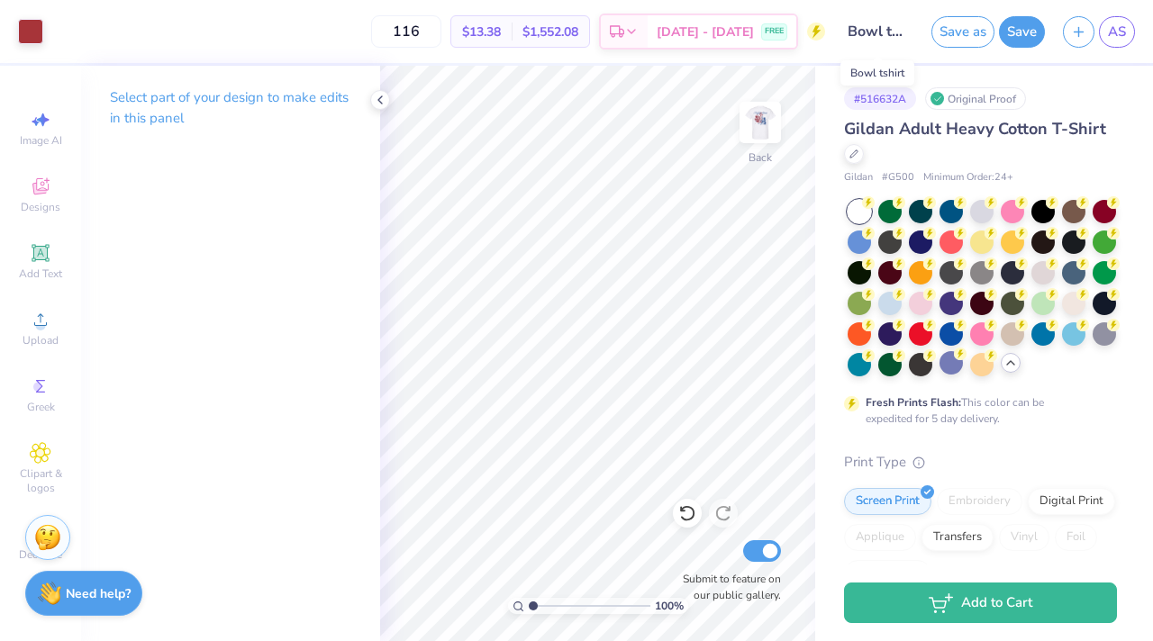
click at [882, 32] on input "Bowl tshirt" at bounding box center [878, 32] width 88 height 36
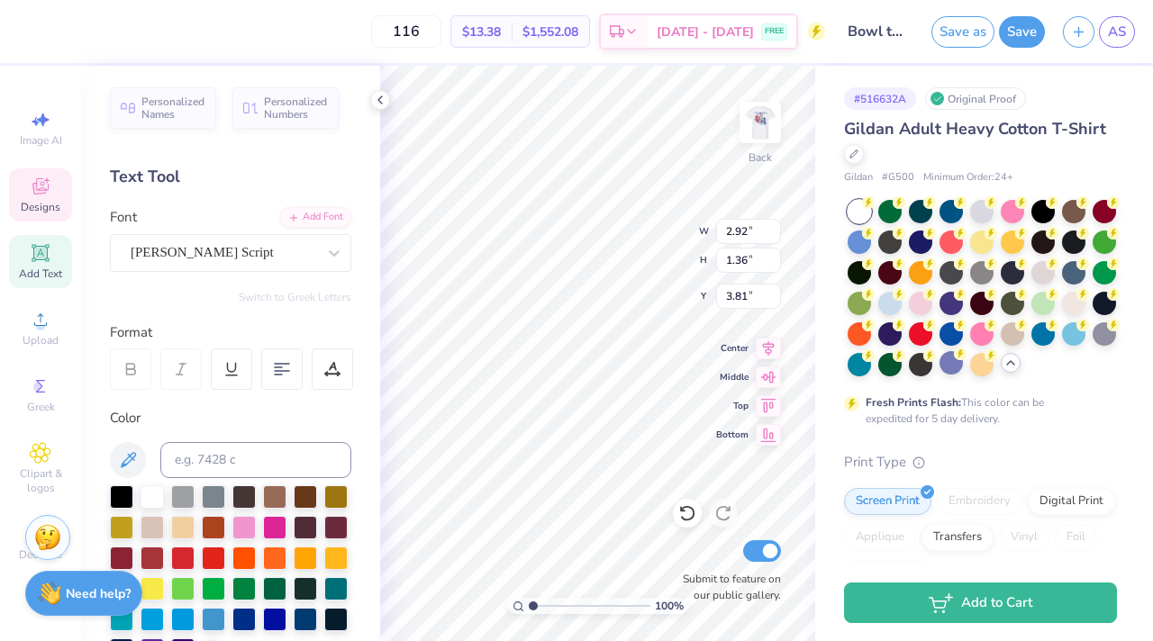
type input "4.02"
type input "3.00"
type input "3.85"
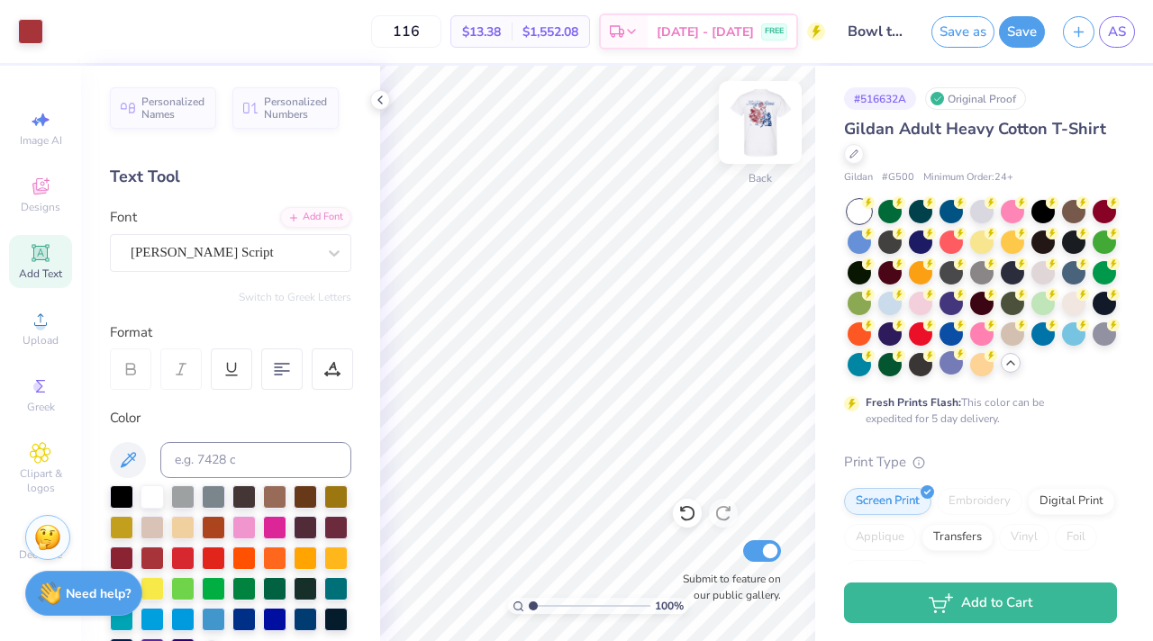
click at [771, 128] on img at bounding box center [760, 122] width 72 height 72
click at [1026, 33] on button "Save" at bounding box center [1022, 30] width 46 height 32
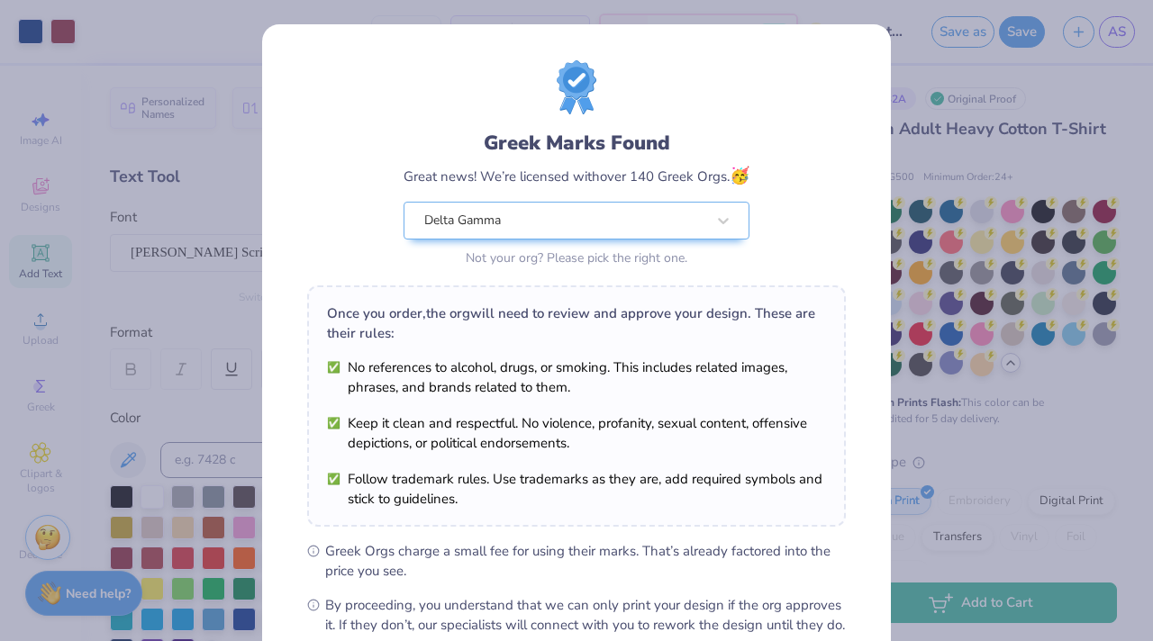
scroll to position [202, 0]
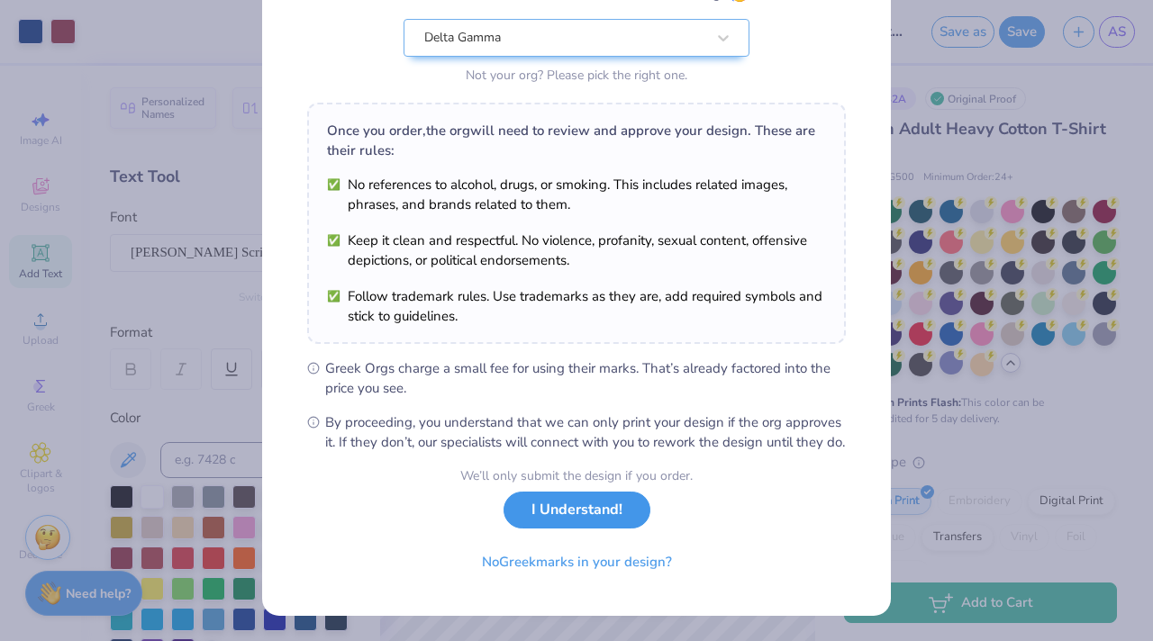
click at [589, 517] on button "I Understand!" at bounding box center [576, 510] width 147 height 37
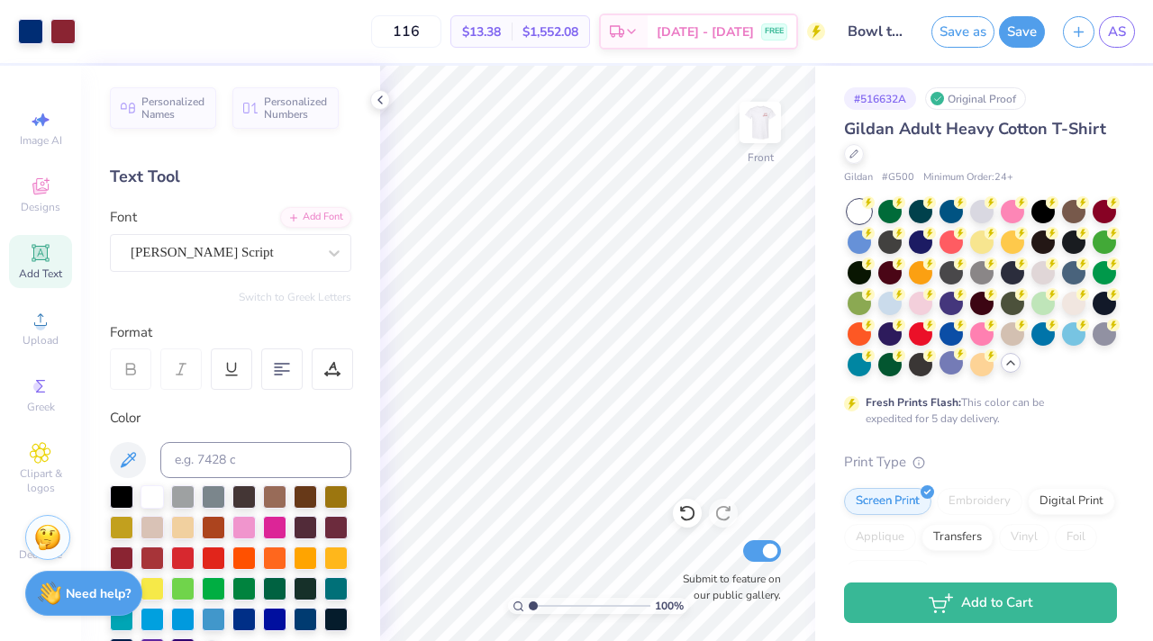
scroll to position [0, 0]
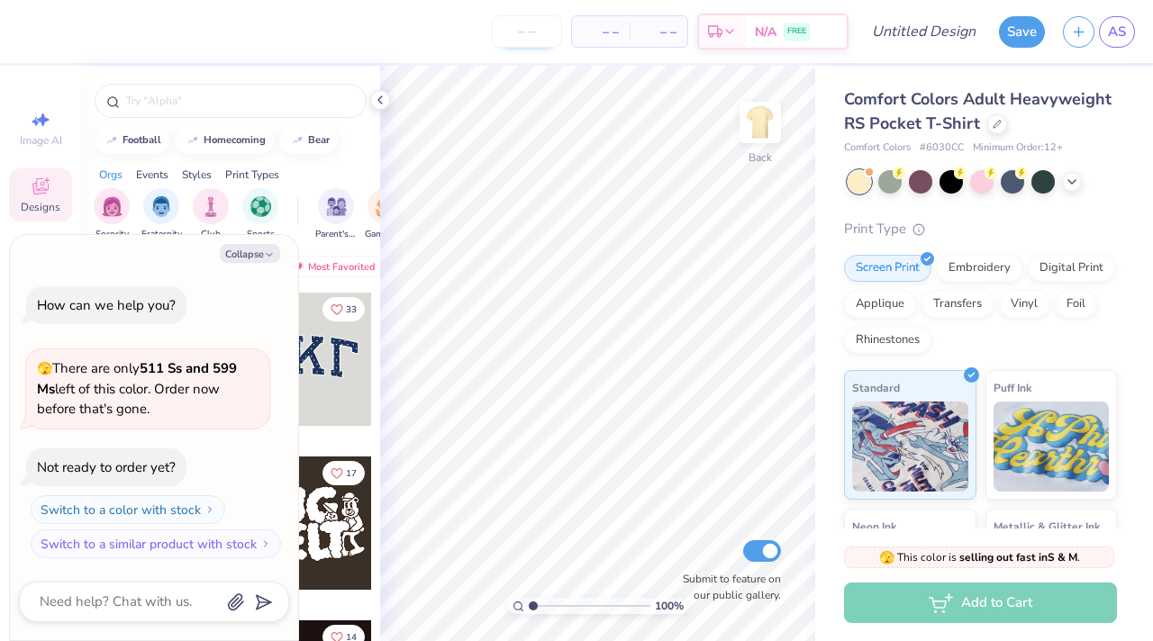
click at [528, 37] on input "number" at bounding box center [527, 31] width 70 height 32
click at [751, 125] on img at bounding box center [760, 122] width 72 height 72
click at [257, 251] on button "Collapse" at bounding box center [250, 253] width 60 height 19
type textarea "x"
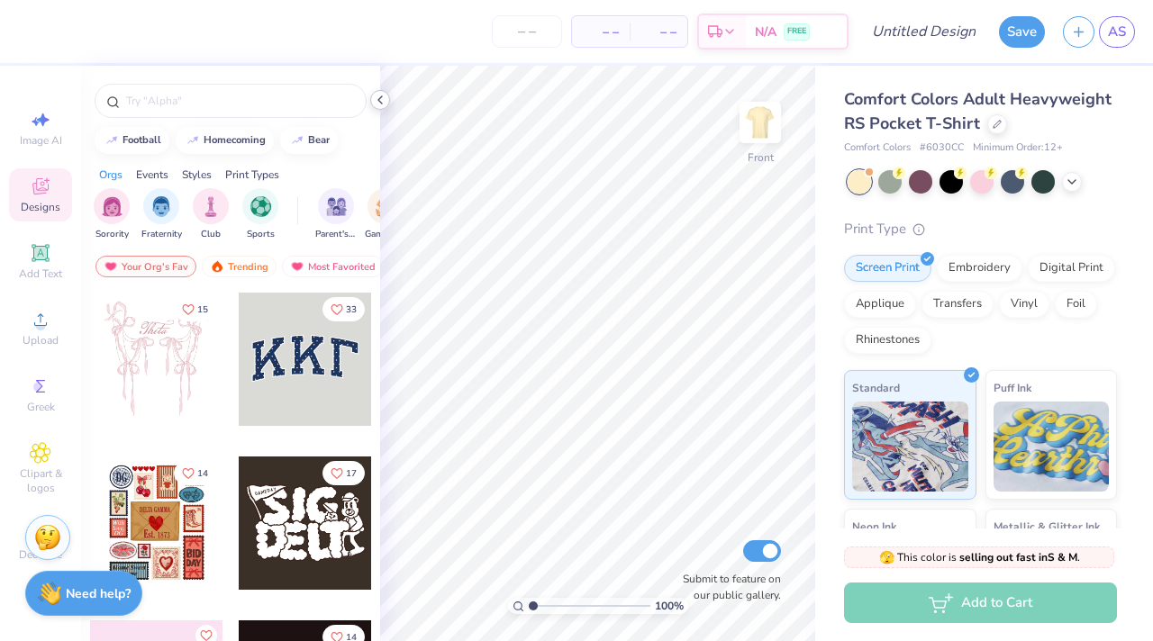
click at [380, 96] on icon at bounding box center [380, 100] width 14 height 14
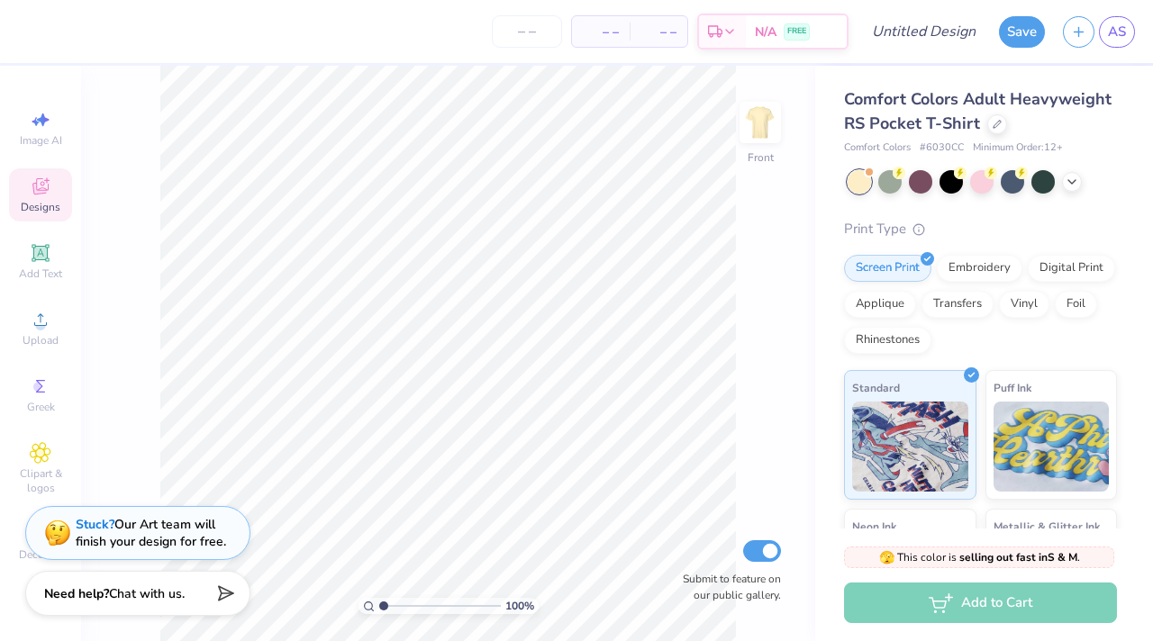
click at [53, 187] on div "Designs" at bounding box center [40, 194] width 63 height 53
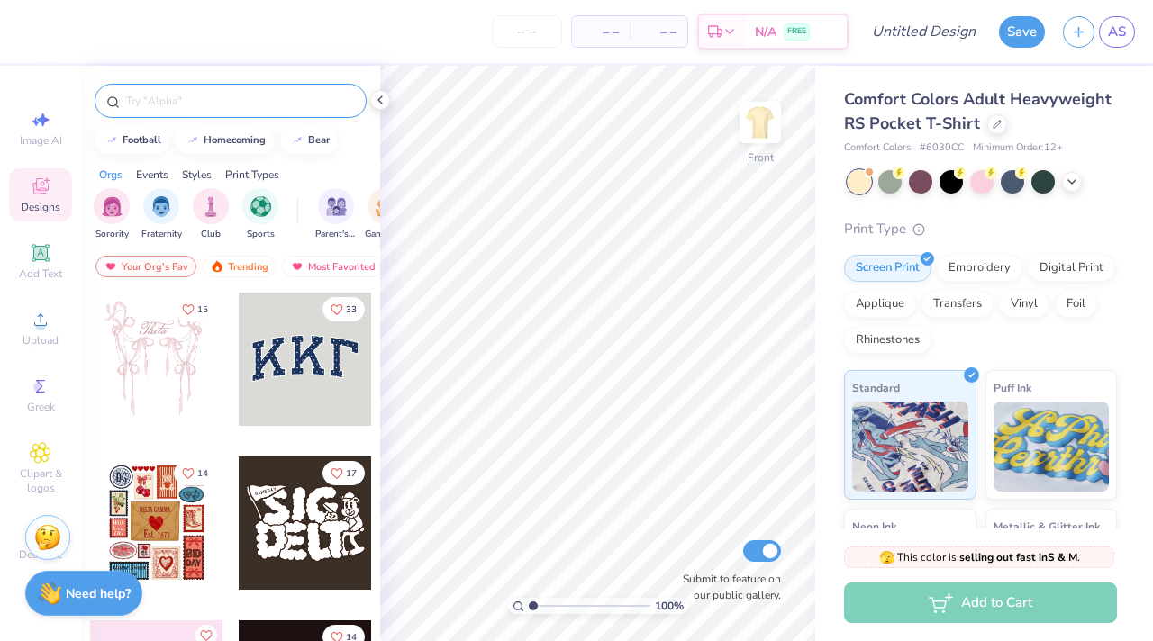
click at [191, 107] on input "text" at bounding box center [239, 101] width 231 height 18
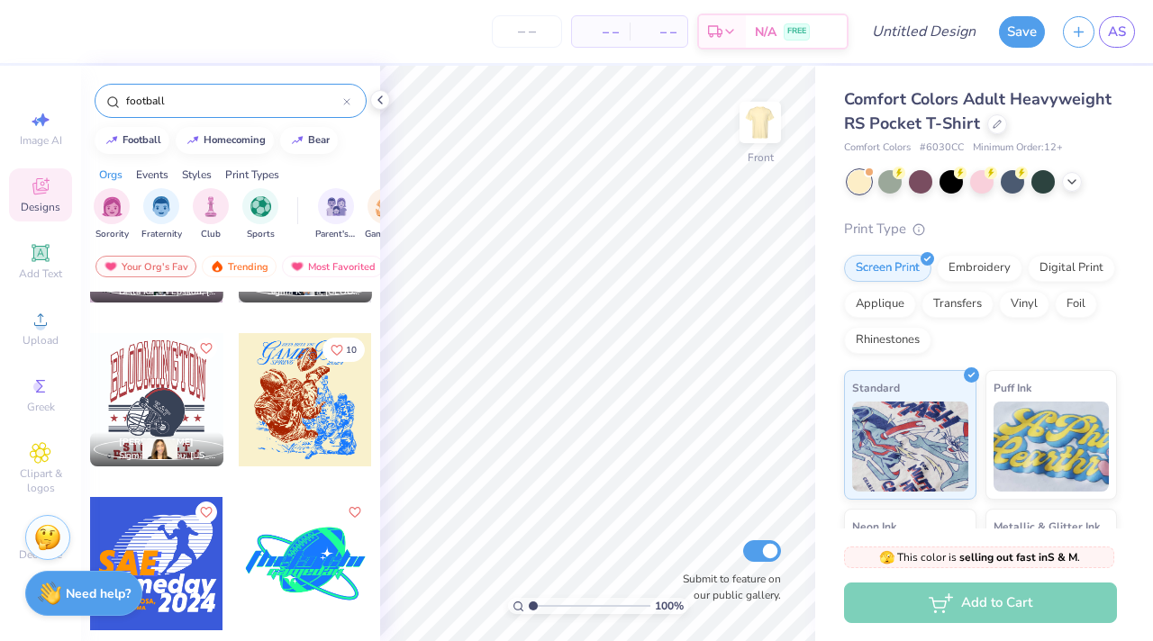
scroll to position [3431, 0]
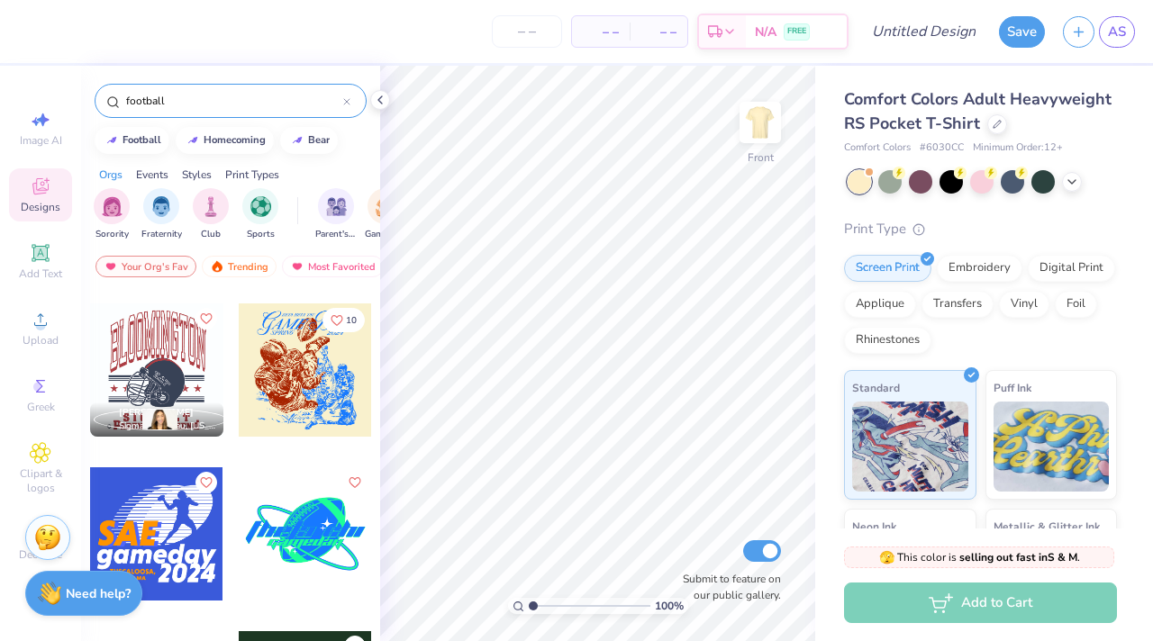
type input "football"
click at [295, 357] on div at bounding box center [305, 370] width 133 height 133
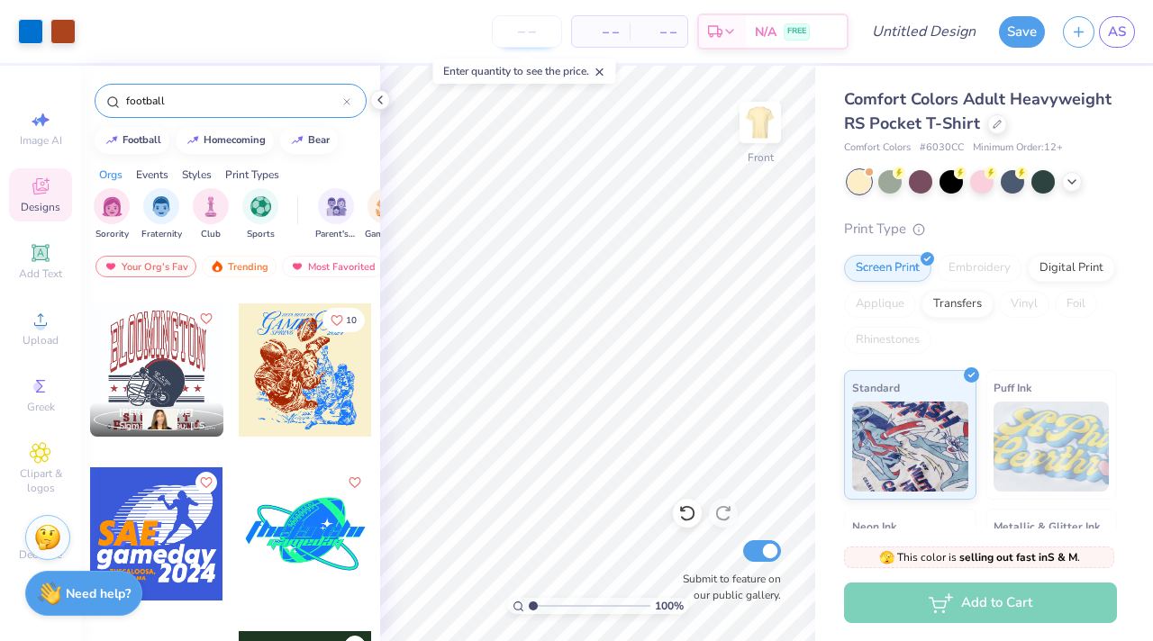
click at [512, 23] on input "number" at bounding box center [527, 31] width 70 height 32
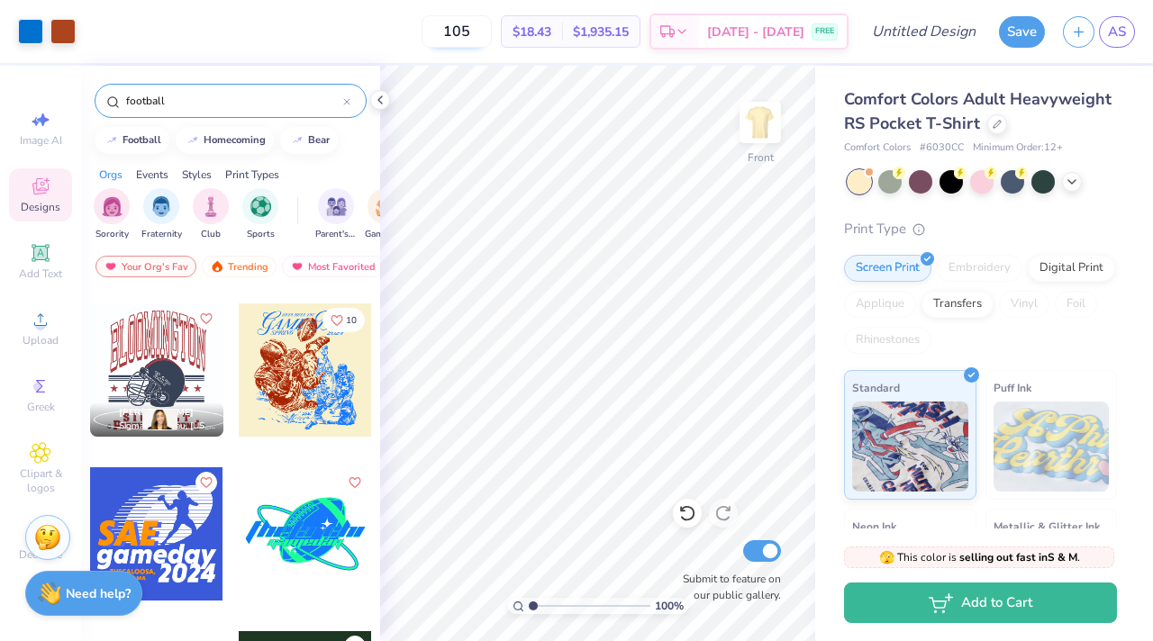
click at [492, 32] on input "105" at bounding box center [457, 31] width 70 height 32
click at [489, 32] on input "130" at bounding box center [457, 31] width 70 height 32
click at [486, 32] on input "105" at bounding box center [457, 31] width 70 height 32
type input "115"
